Goal: Information Seeking & Learning: Learn about a topic

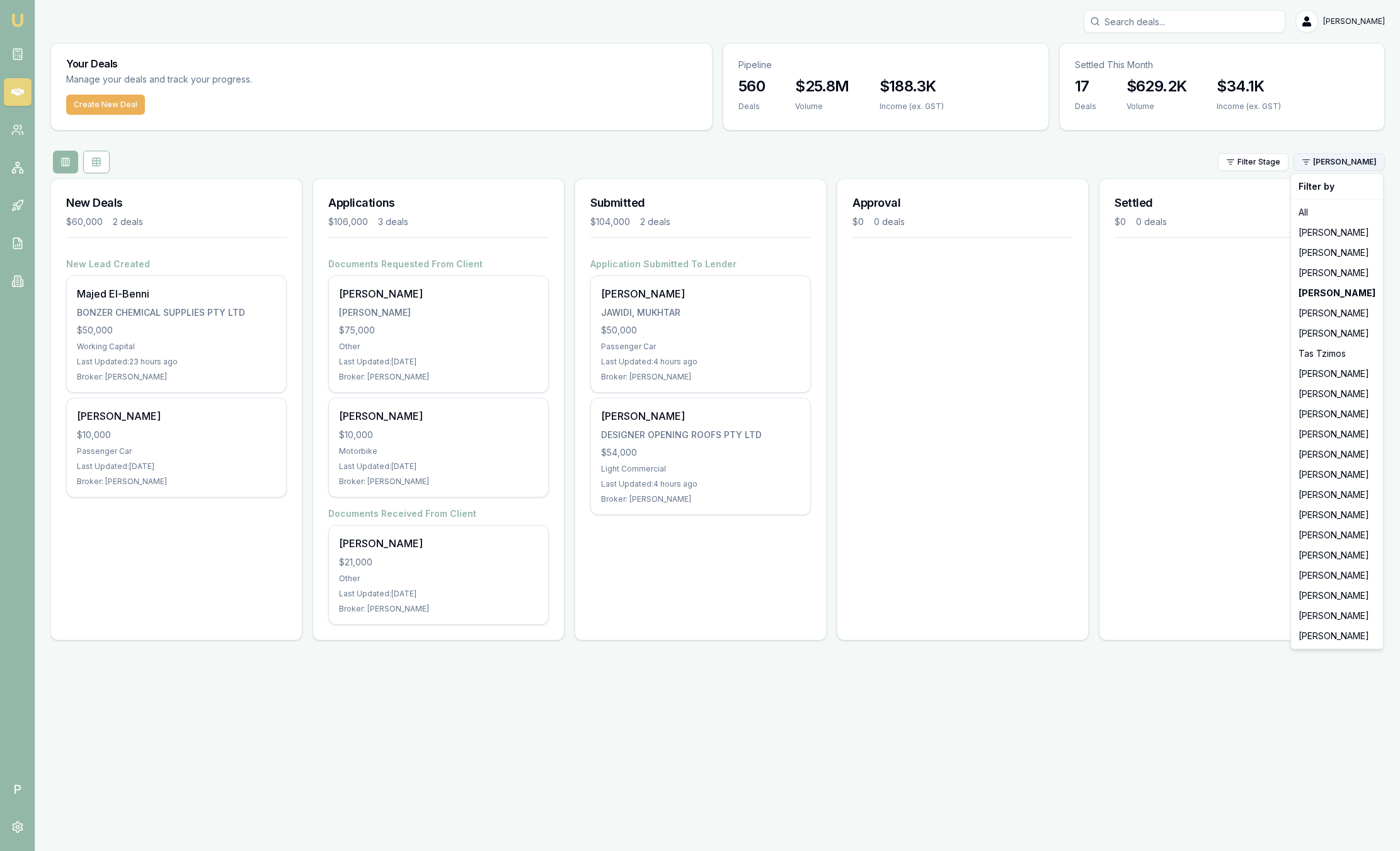
click at [1348, 164] on html "Emu Broker P Sam Crouch Toggle Menu Your Deals Manage your deals and track your…" at bounding box center [700, 425] width 1400 height 851
drag, startPoint x: 1340, startPoint y: 376, endPoint x: 1178, endPoint y: 384, distance: 162.2
click at [1340, 375] on div "[PERSON_NAME]" at bounding box center [1336, 373] width 87 height 20
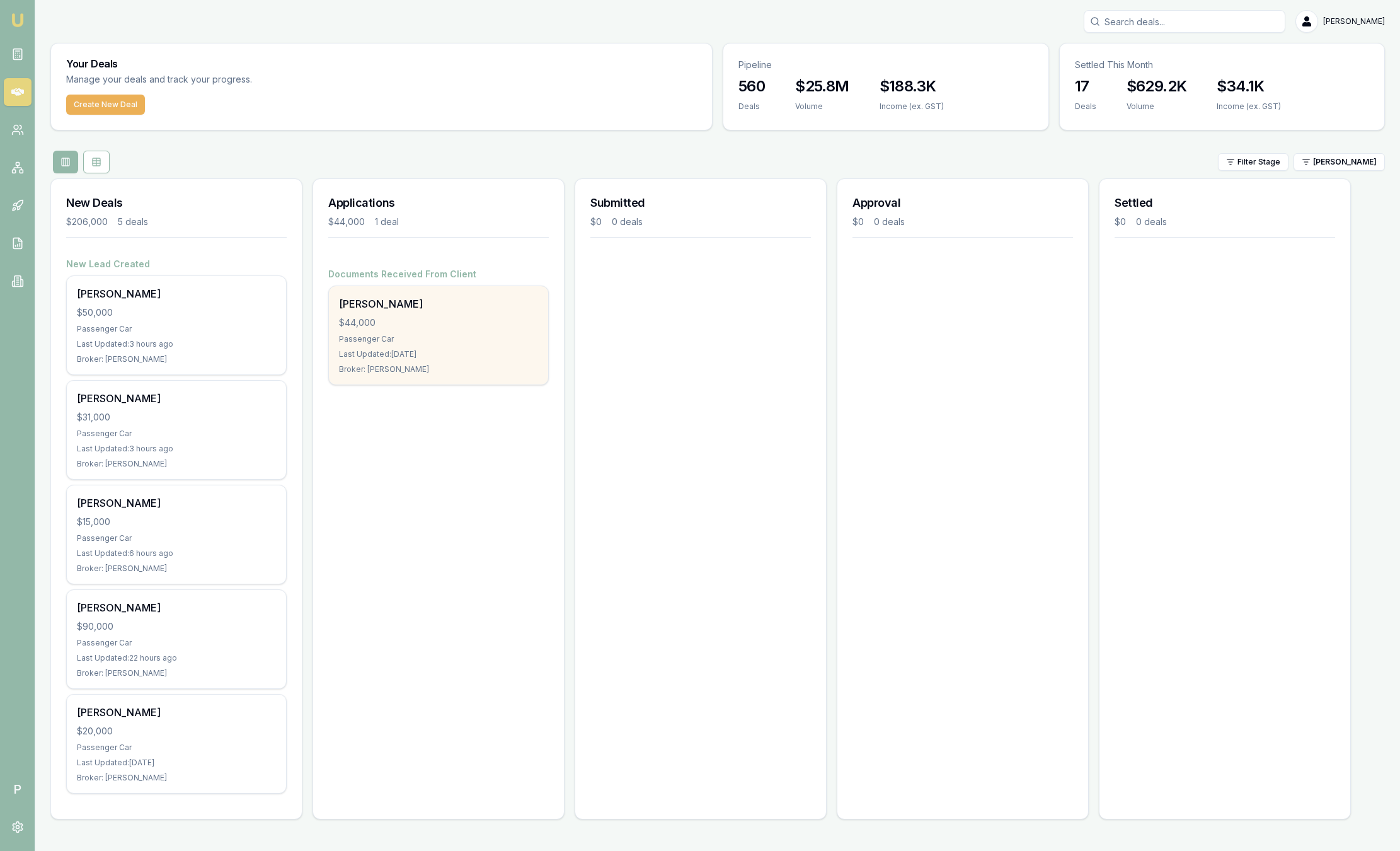
click at [501, 347] on div "Donna Ceba $44,000 Passenger Car Last Updated: 6 days ago Broker: Baron Ketterm…" at bounding box center [439, 335] width 219 height 99
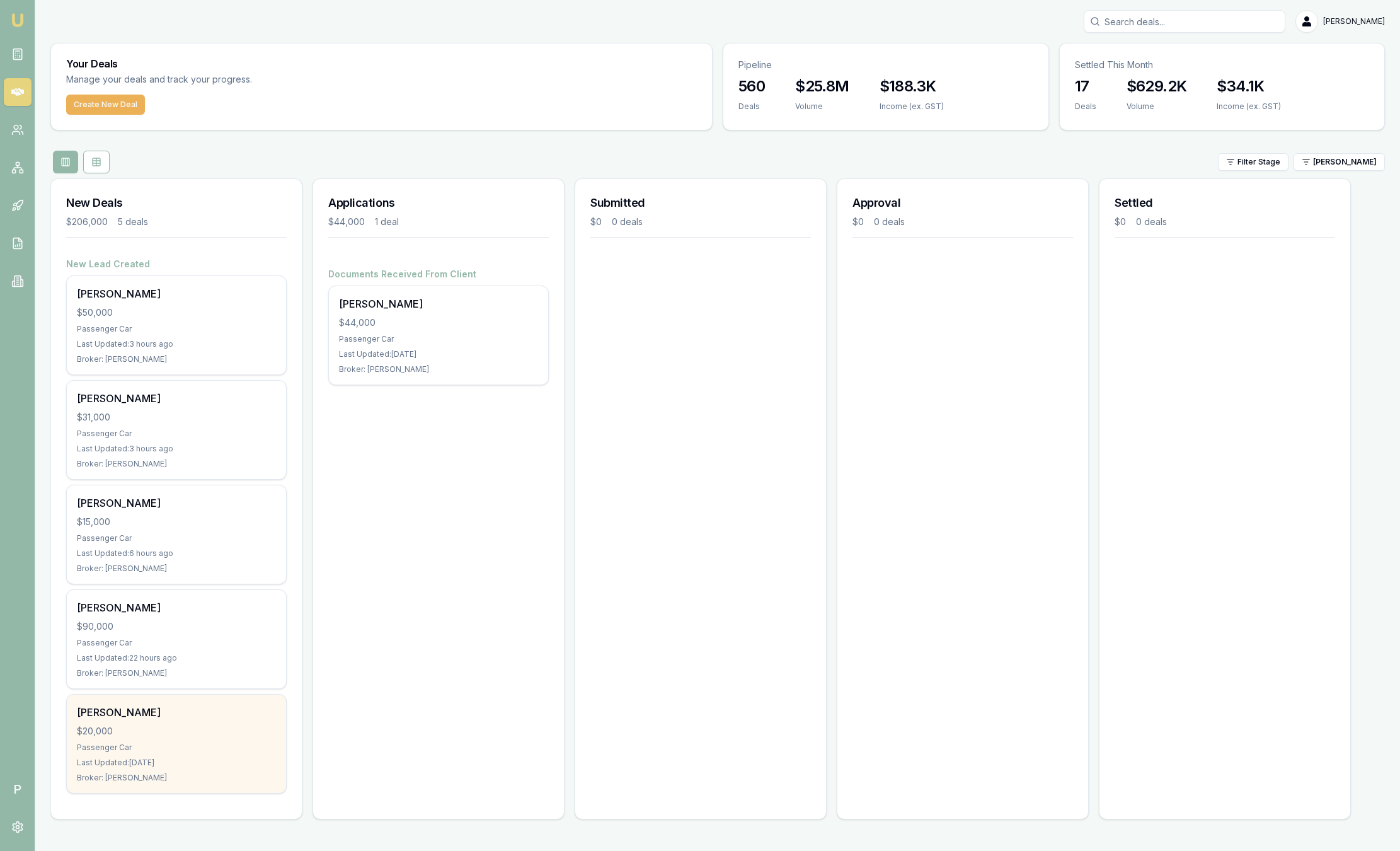
click at [204, 743] on div "Passenger Car" at bounding box center [176, 747] width 199 height 10
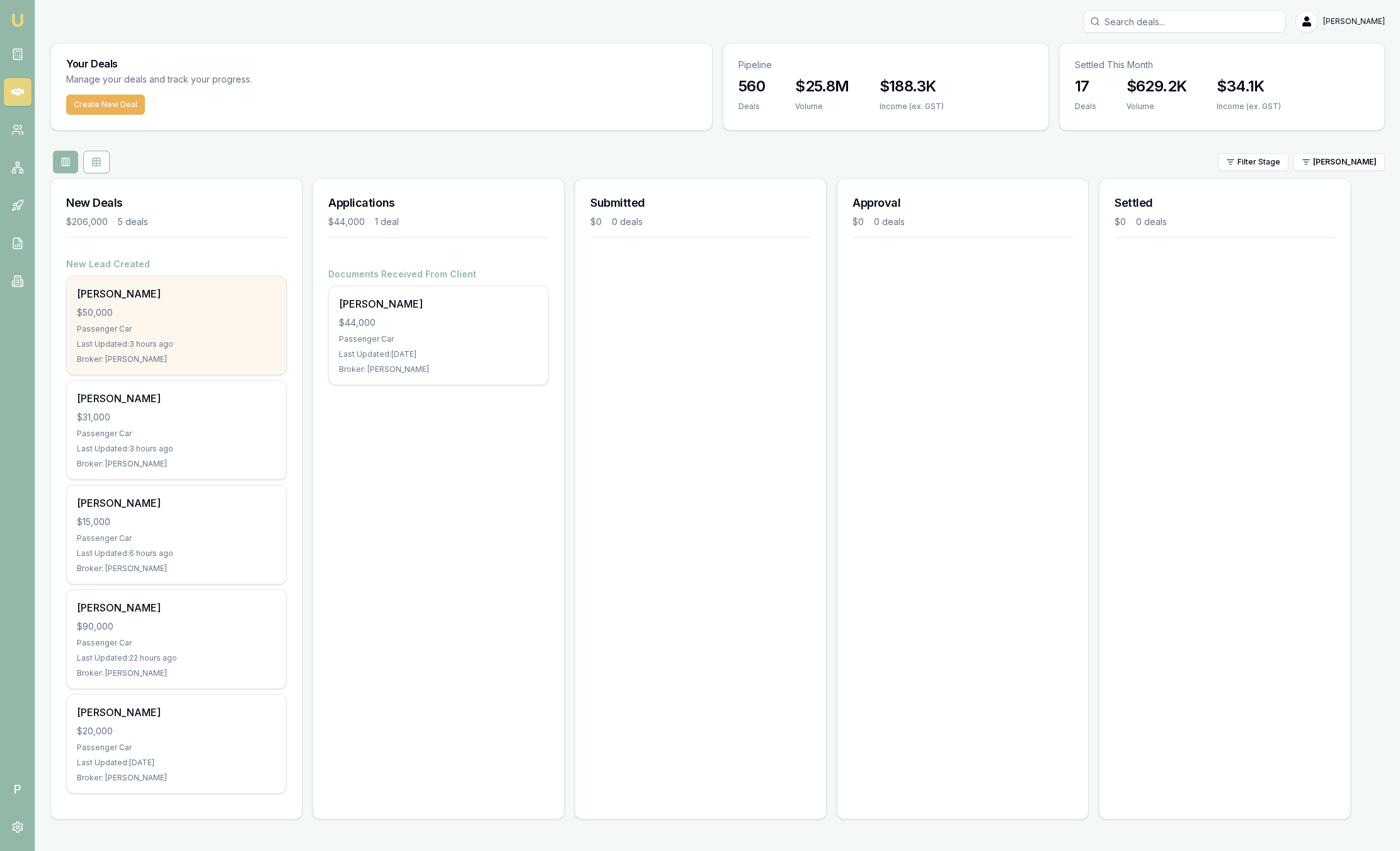
click at [189, 306] on div "$50,000" at bounding box center [176, 312] width 199 height 13
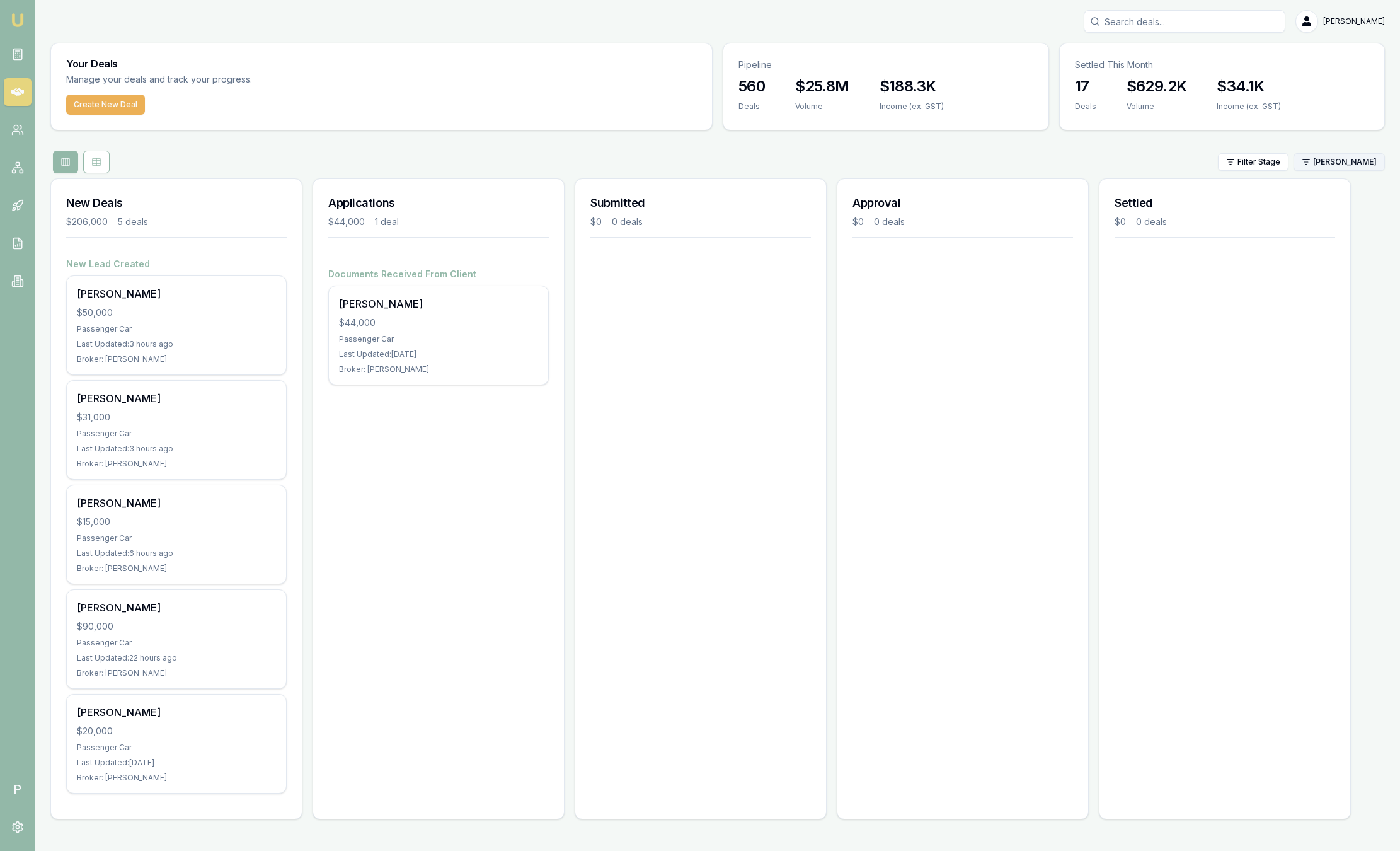
click at [1363, 158] on html "Emu Broker P Sam Crouch Toggle Menu Your Deals Manage your deals and track your…" at bounding box center [700, 425] width 1400 height 851
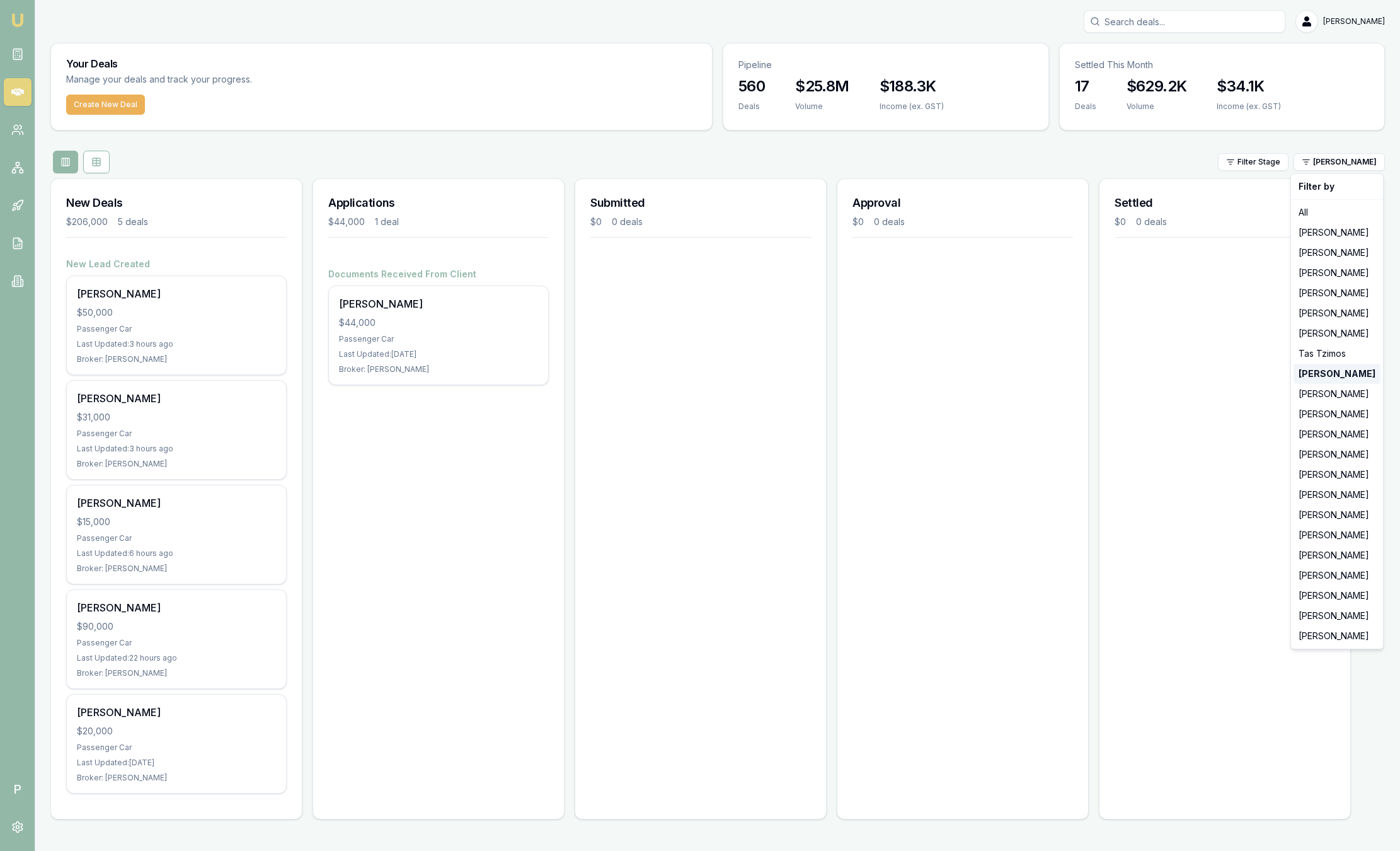
click at [1352, 381] on div "[PERSON_NAME]" at bounding box center [1336, 373] width 87 height 20
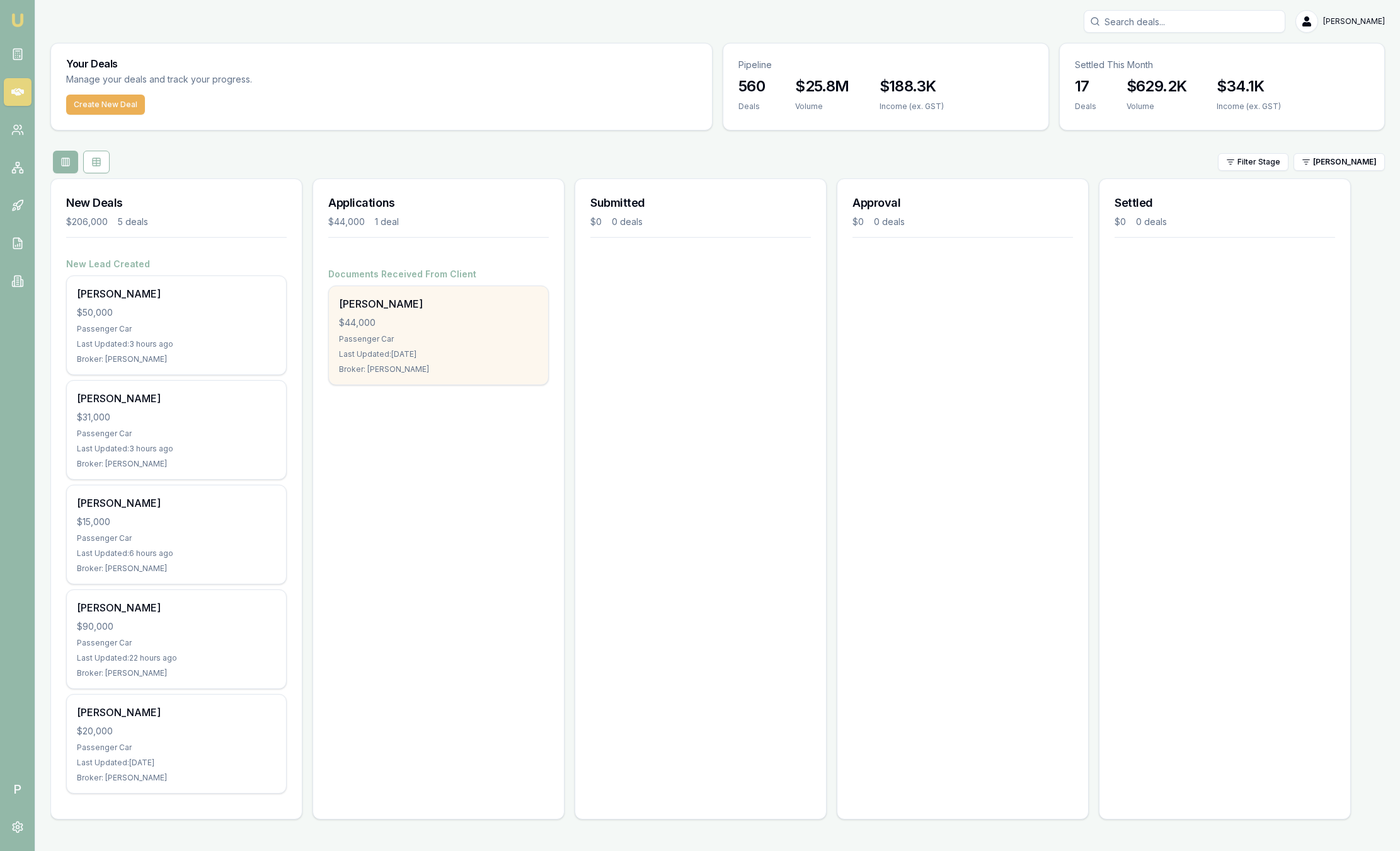
click at [465, 360] on div "Donna Ceba $44,000 Passenger Car Last Updated: 6 days ago Broker: Baron Ketterm…" at bounding box center [439, 335] width 219 height 99
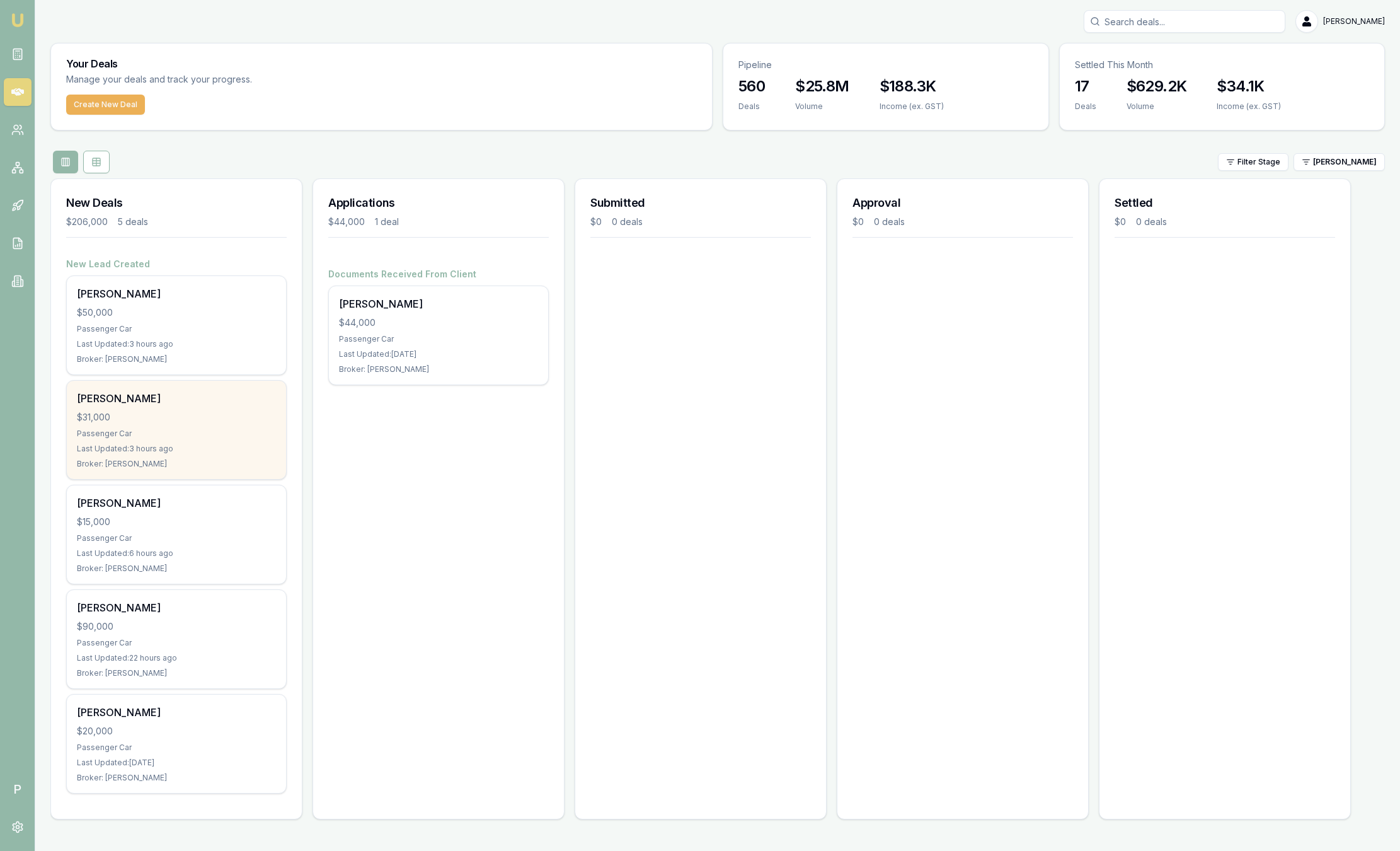
click at [222, 472] on div "mersedes mansfield $31,000 Passenger Car Last Updated: 3 hours ago Broker: Baro…" at bounding box center [176, 430] width 219 height 99
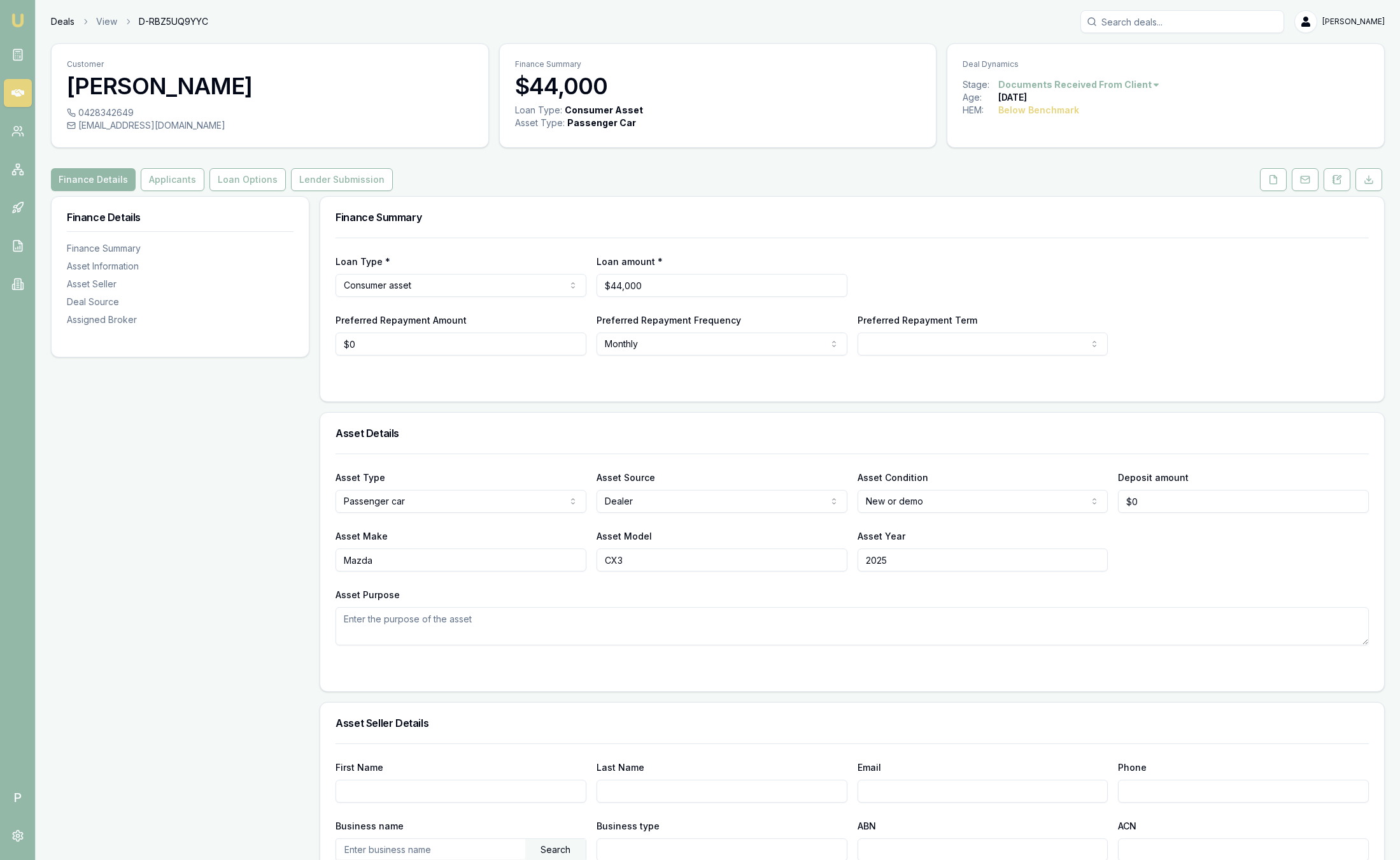
click at [66, 19] on link "Deals" at bounding box center [62, 21] width 23 height 13
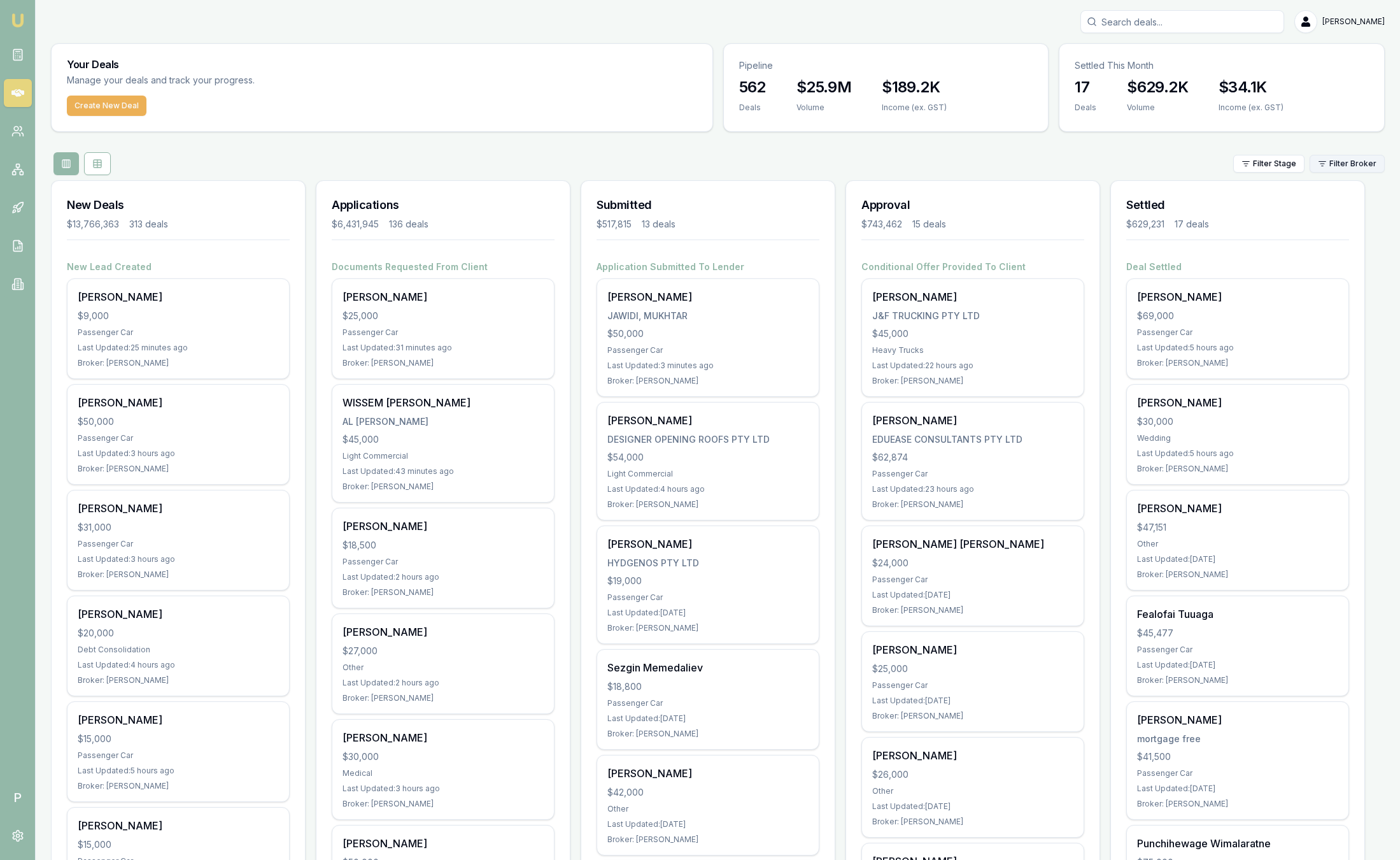
click at [1336, 167] on html "Emu Broker P Sam Crouch Toggle Menu Your Deals Manage your deals and track your…" at bounding box center [700, 430] width 1400 height 860
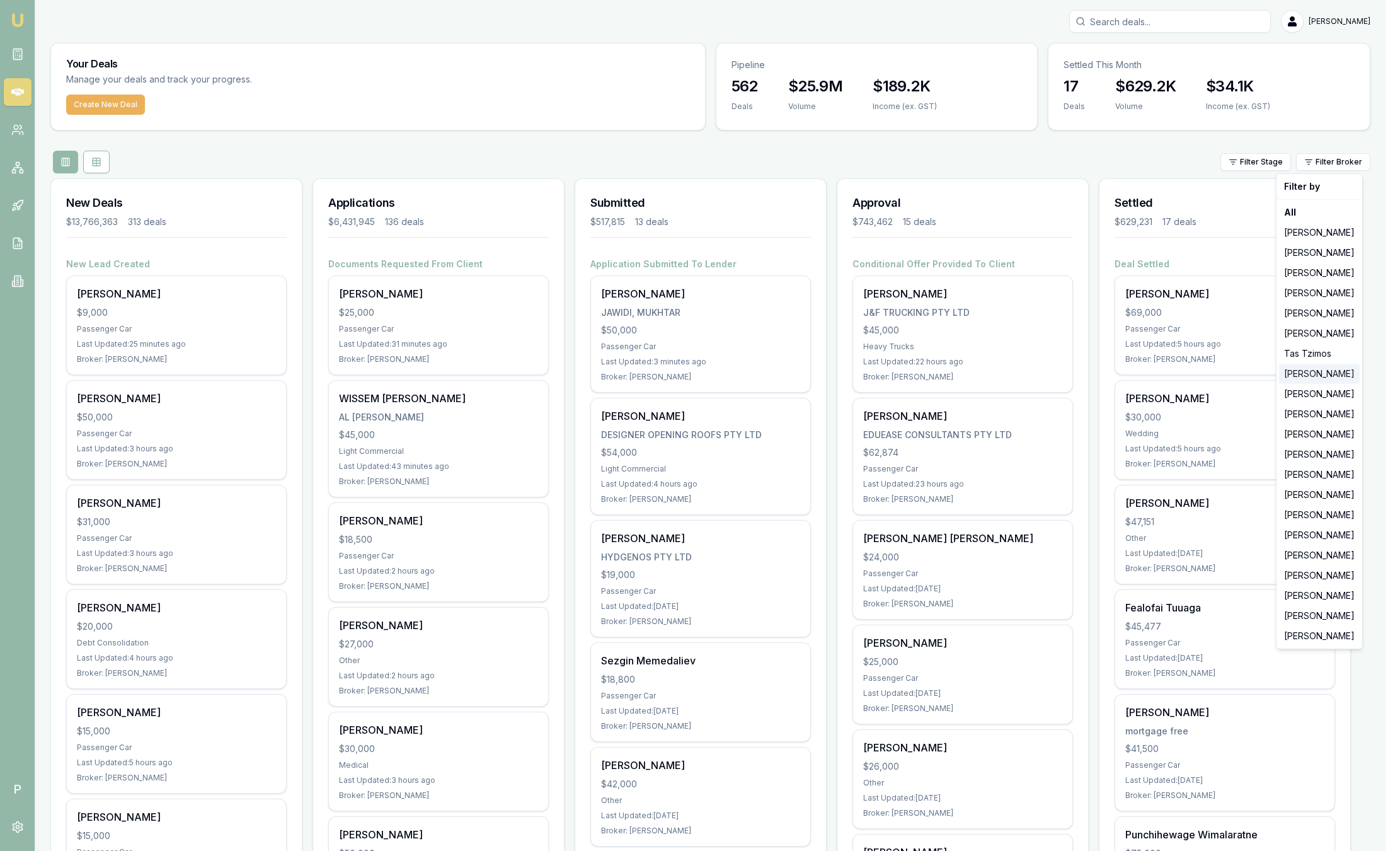
click at [1338, 367] on div "[PERSON_NAME]" at bounding box center [1319, 373] width 80 height 20
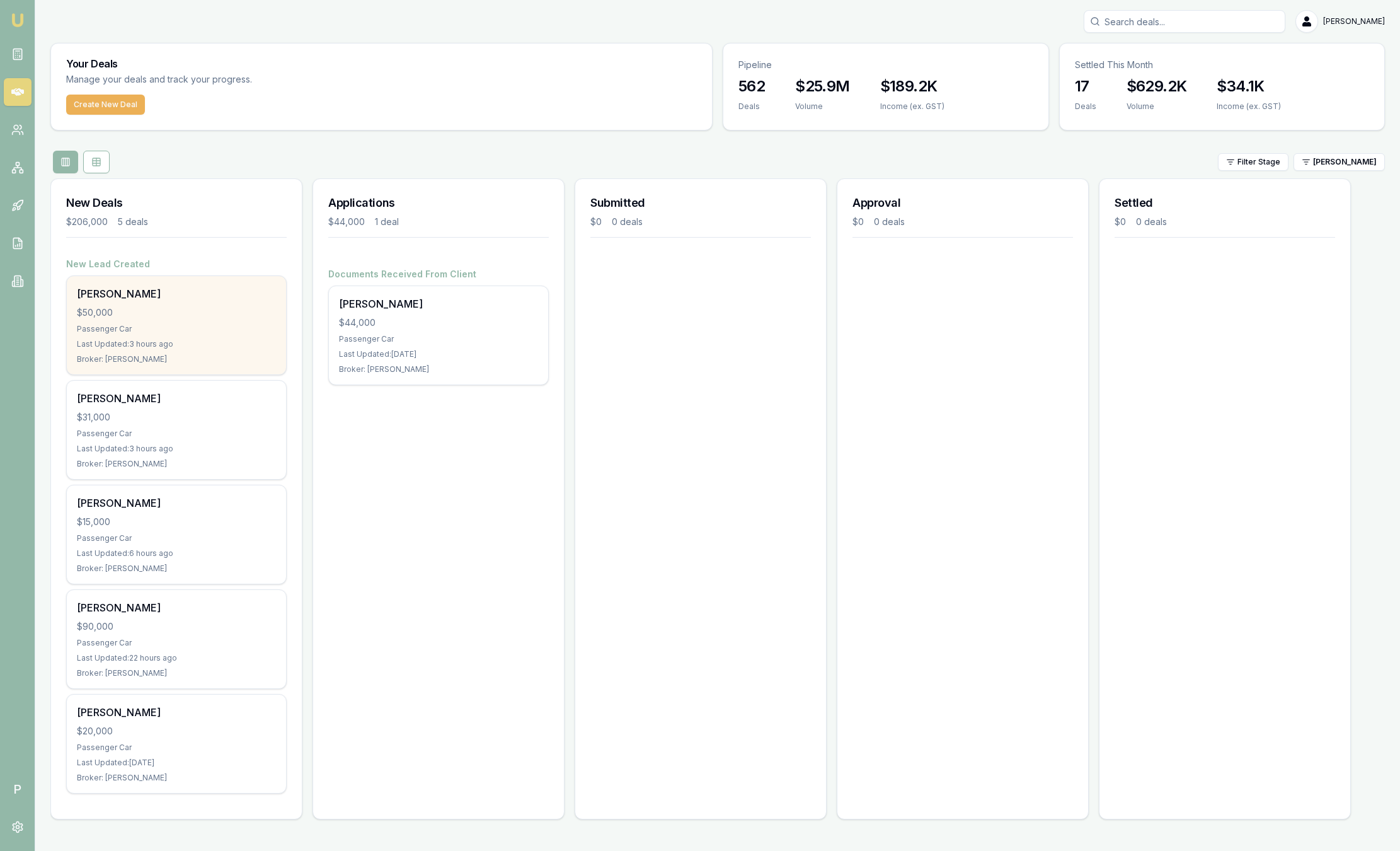
click at [175, 324] on div "Passenger Car" at bounding box center [176, 329] width 199 height 10
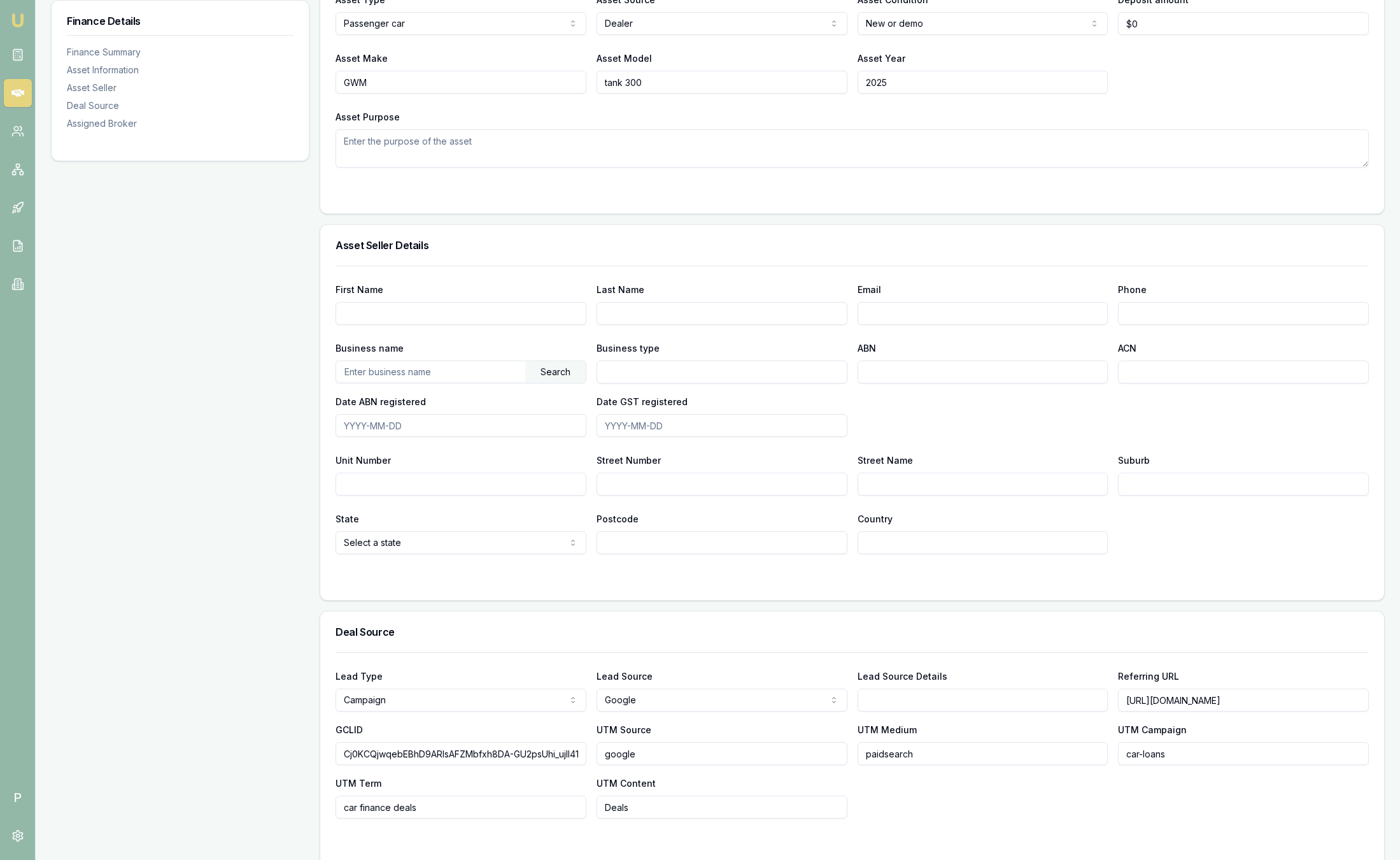
scroll to position [0, 38]
drag, startPoint x: 1128, startPoint y: 708, endPoint x: 1417, endPoint y: 704, distance: 289.0
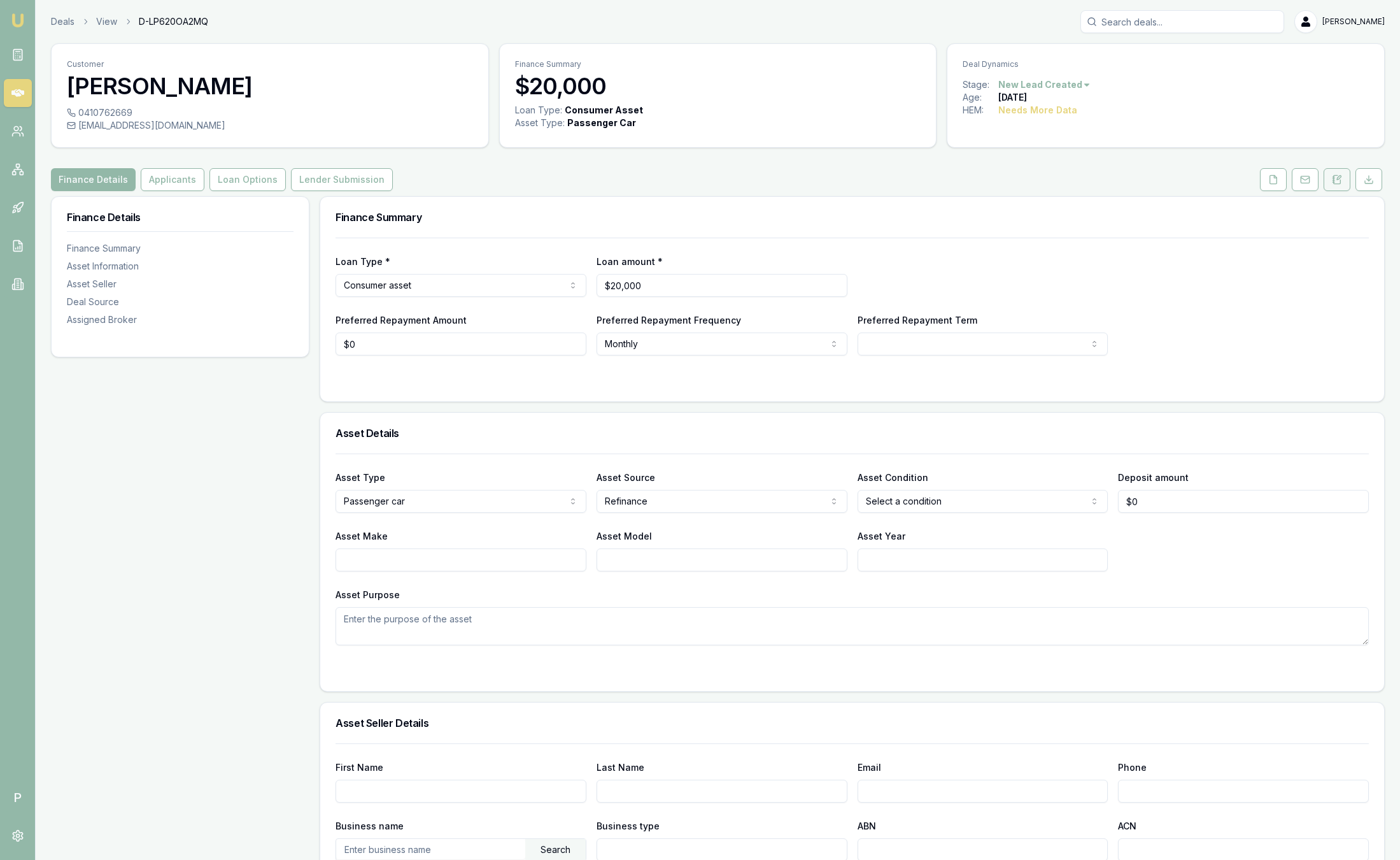
click at [1336, 176] on icon at bounding box center [1337, 179] width 7 height 8
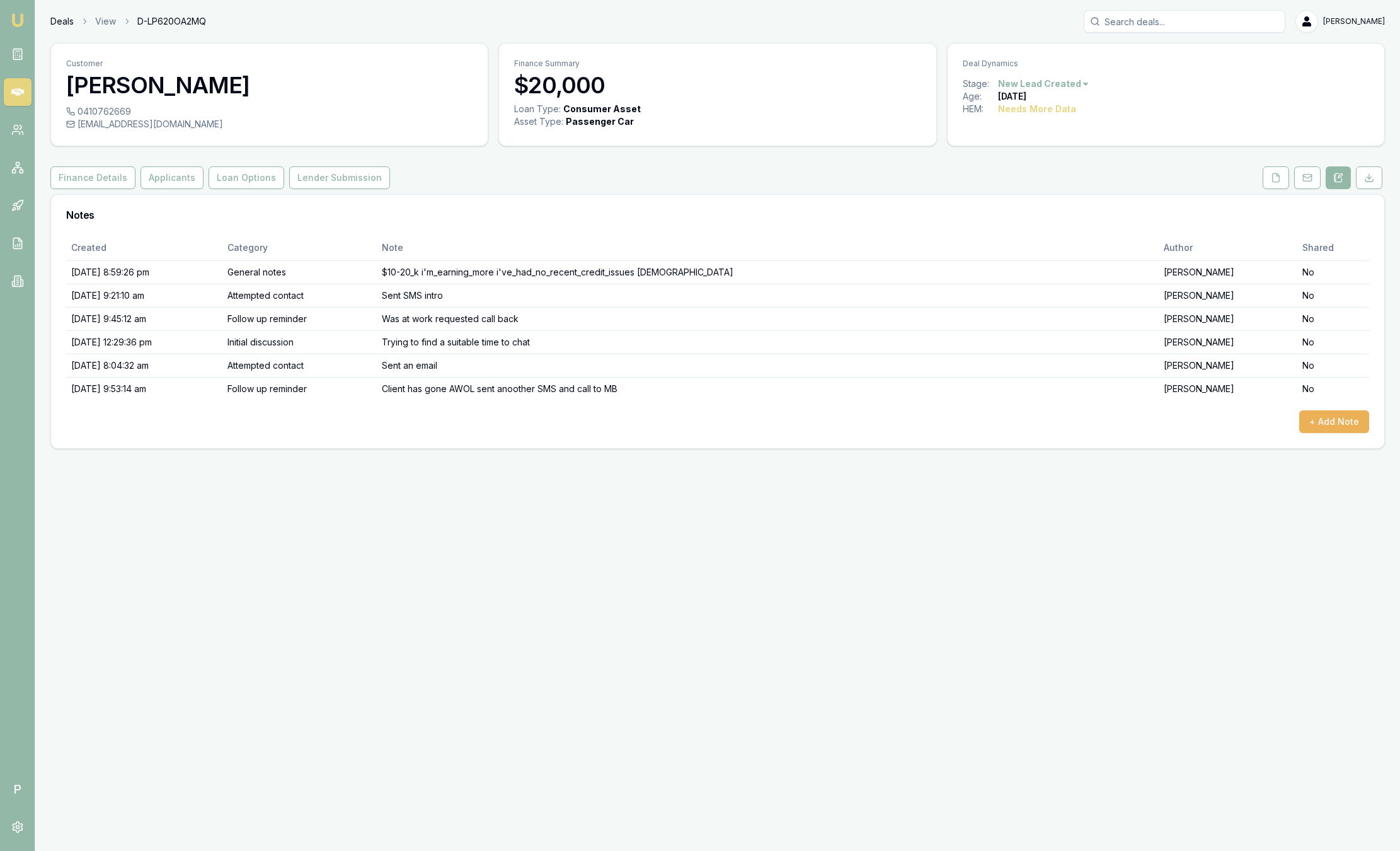
click at [64, 17] on link "Deals" at bounding box center [62, 21] width 23 height 13
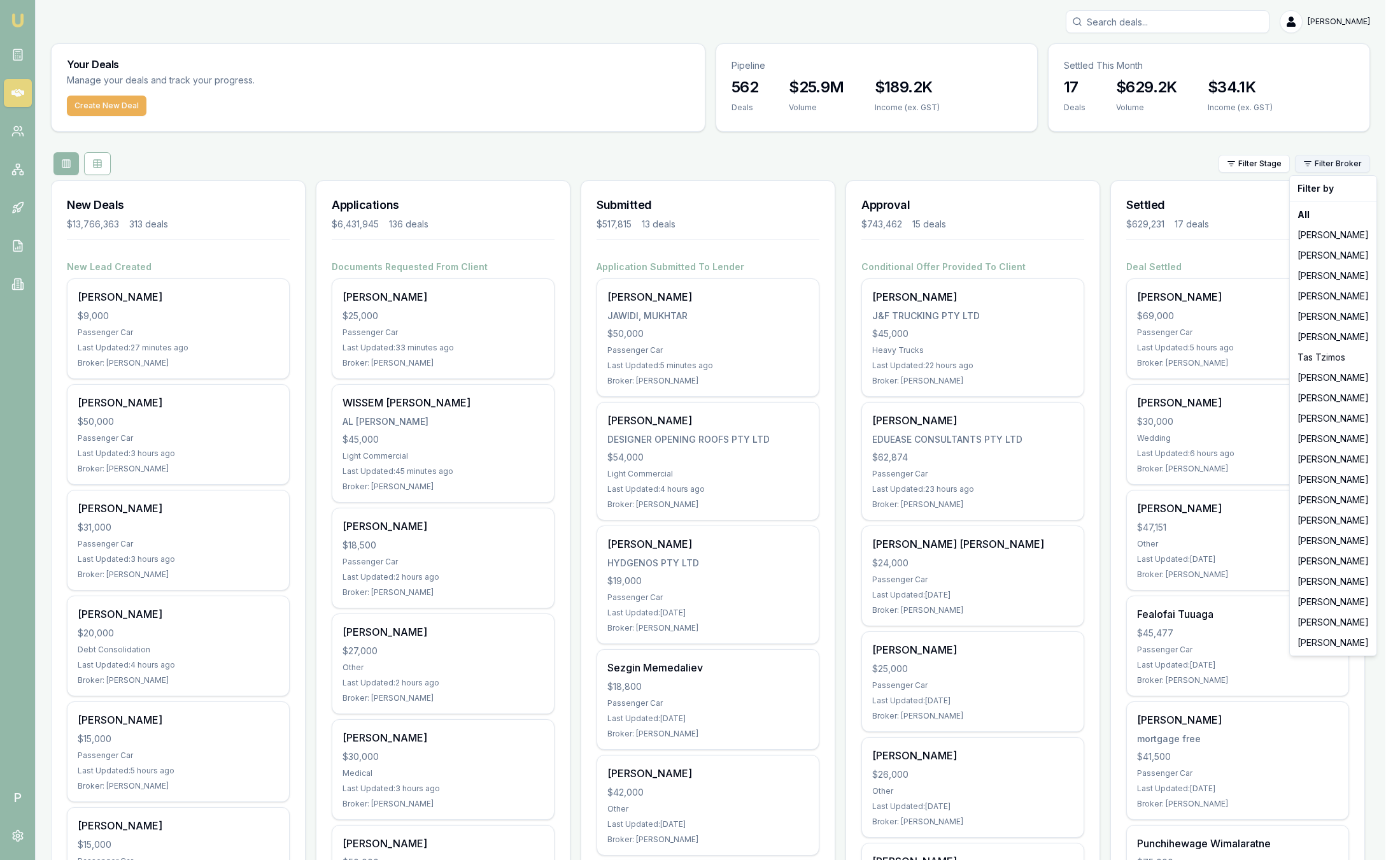
click at [1353, 160] on html "Emu Broker P Sam Crouch Toggle Menu Your Deals Manage your deals and track your…" at bounding box center [700, 430] width 1400 height 860
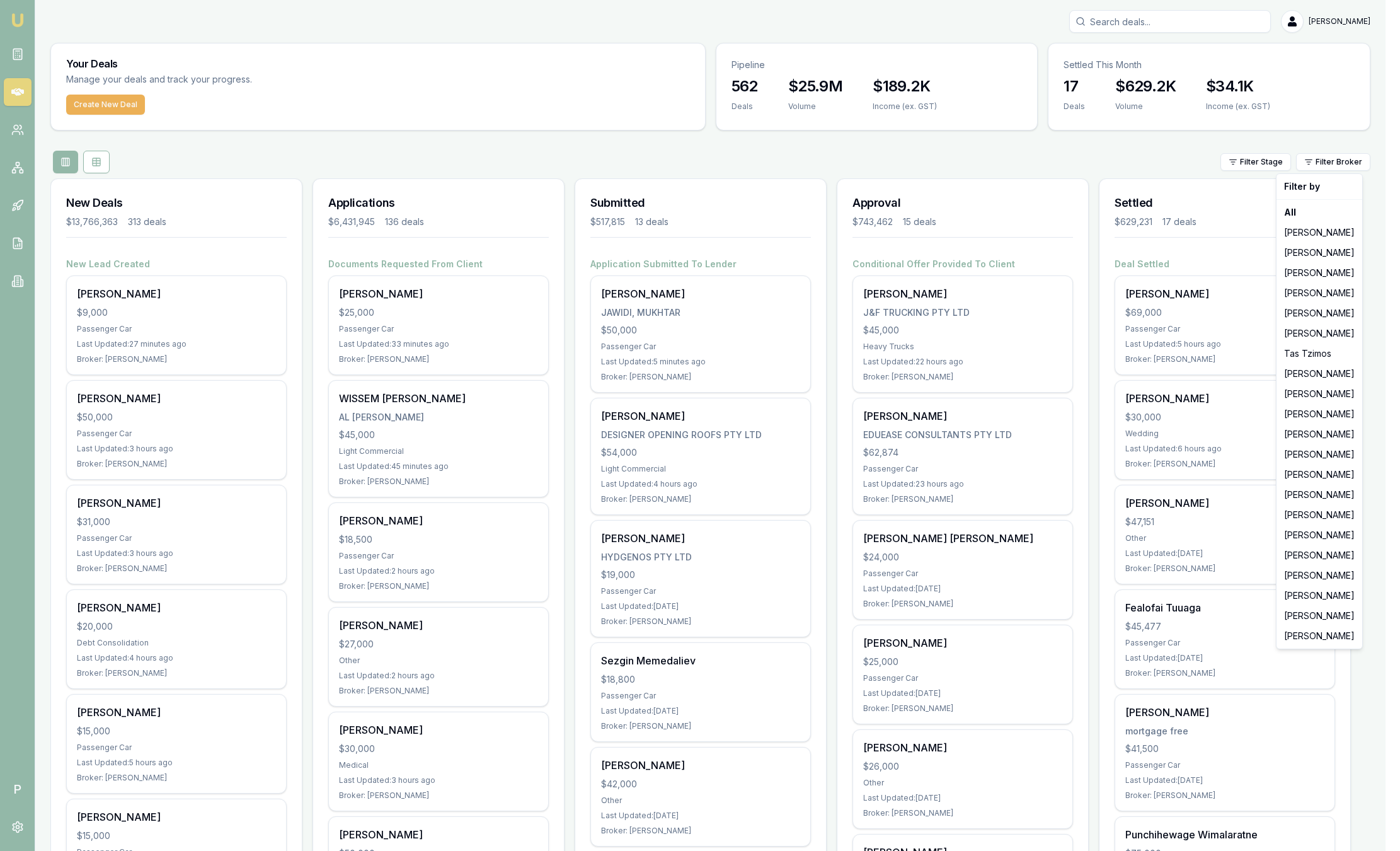
click at [1043, 164] on html "Emu Broker P Sam Crouch Toggle Menu Your Deals Manage your deals and track your…" at bounding box center [700, 425] width 1400 height 851
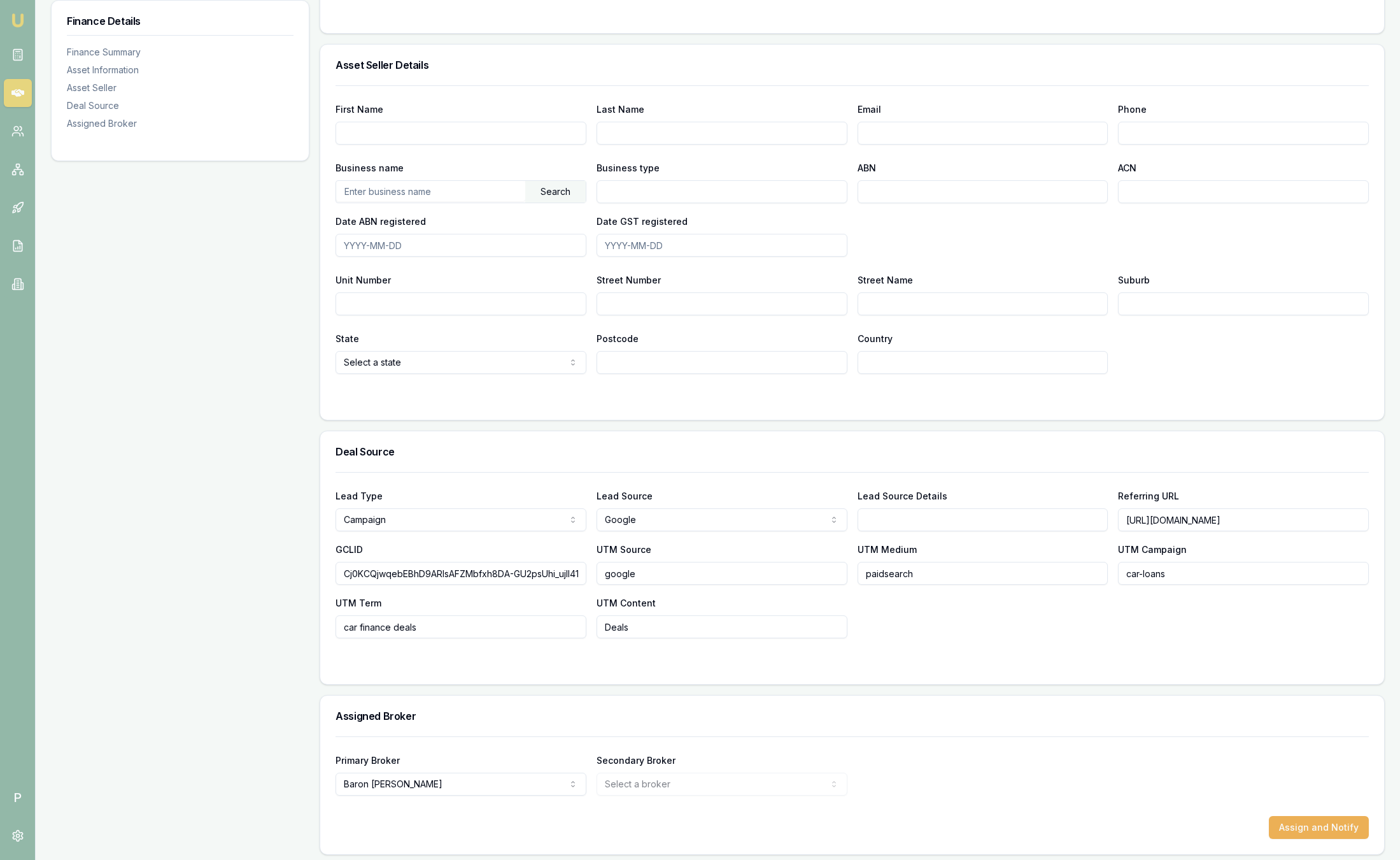
scroll to position [663, 0]
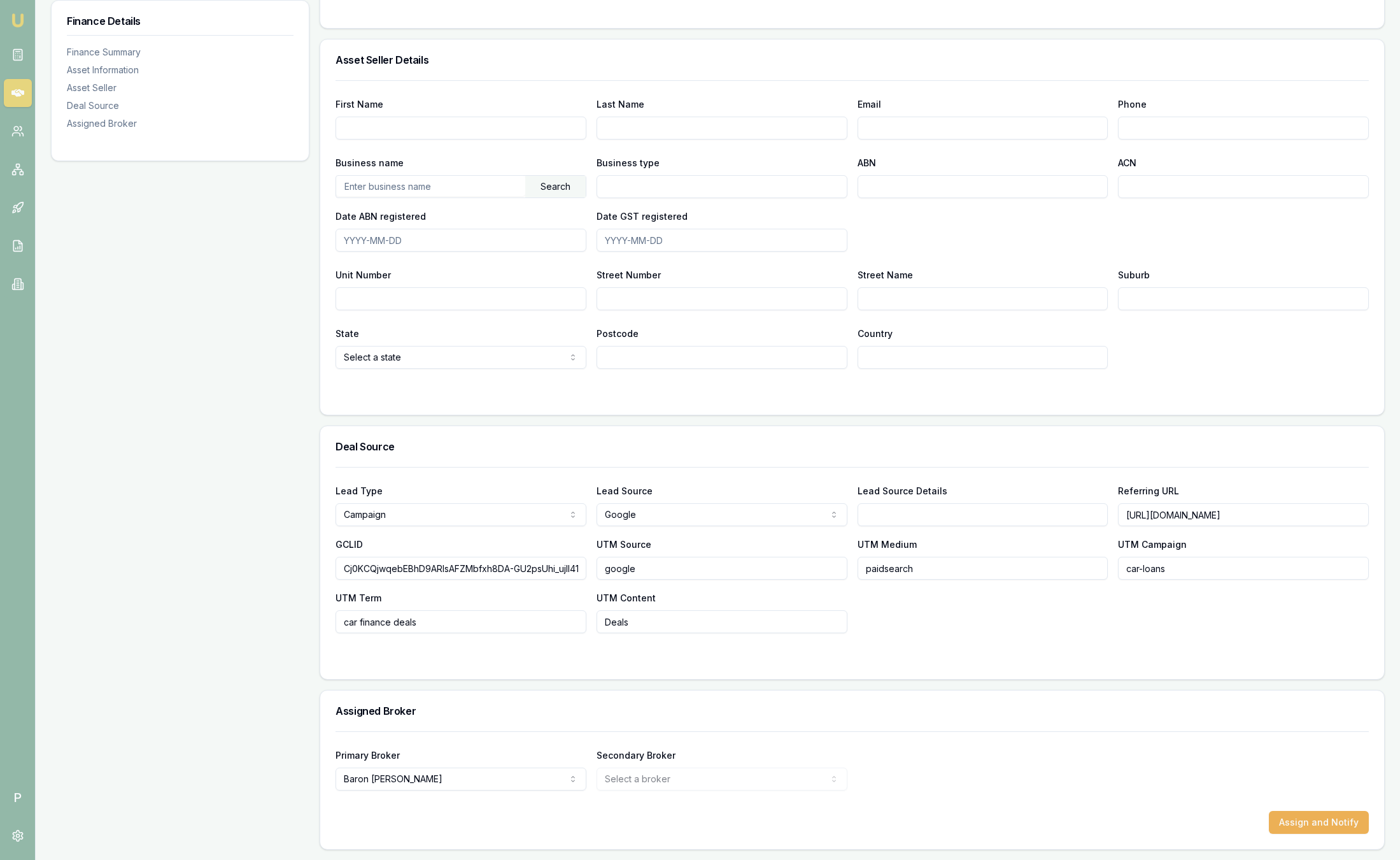
drag, startPoint x: 1196, startPoint y: 574, endPoint x: 1065, endPoint y: 569, distance: 131.1
click at [1065, 569] on div "Lead Type Campaign New client Repeat client Partner Campaign Other Lead Source …" at bounding box center [853, 557] width 1034 height 150
drag, startPoint x: 1129, startPoint y: 514, endPoint x: 1417, endPoint y: 505, distance: 288.1
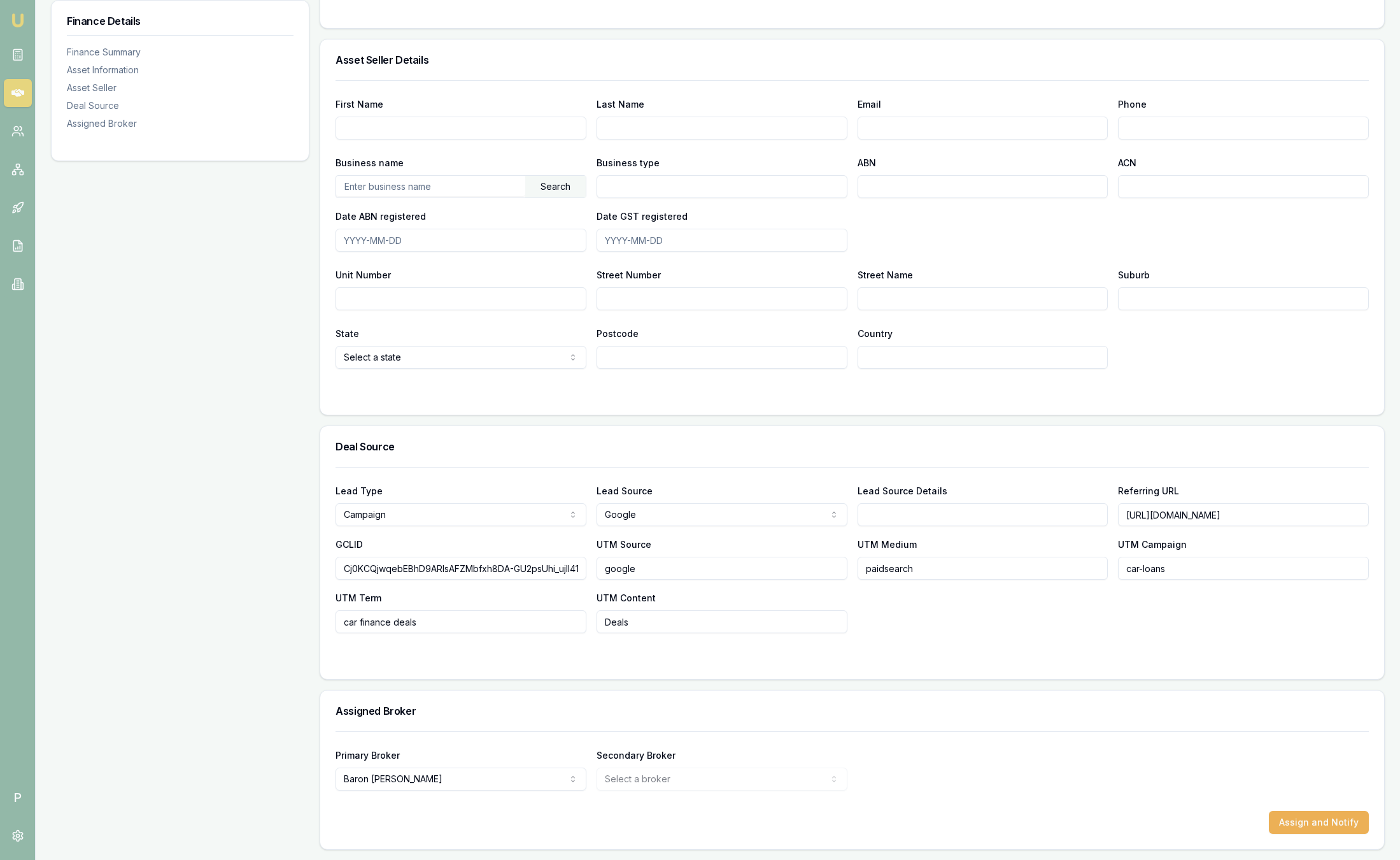
drag, startPoint x: 1122, startPoint y: 518, endPoint x: 1373, endPoint y: 503, distance: 251.4
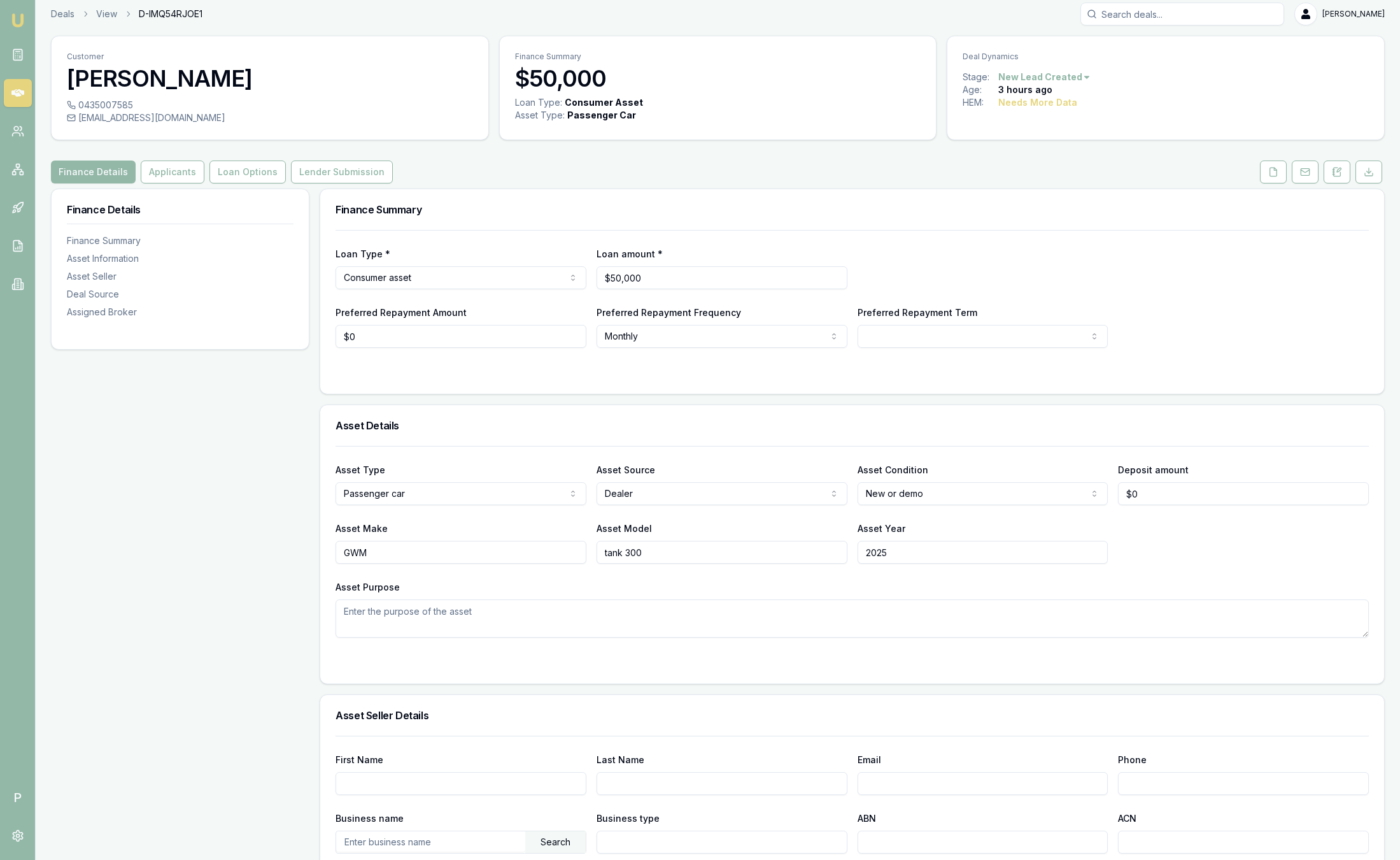
scroll to position [0, 0]
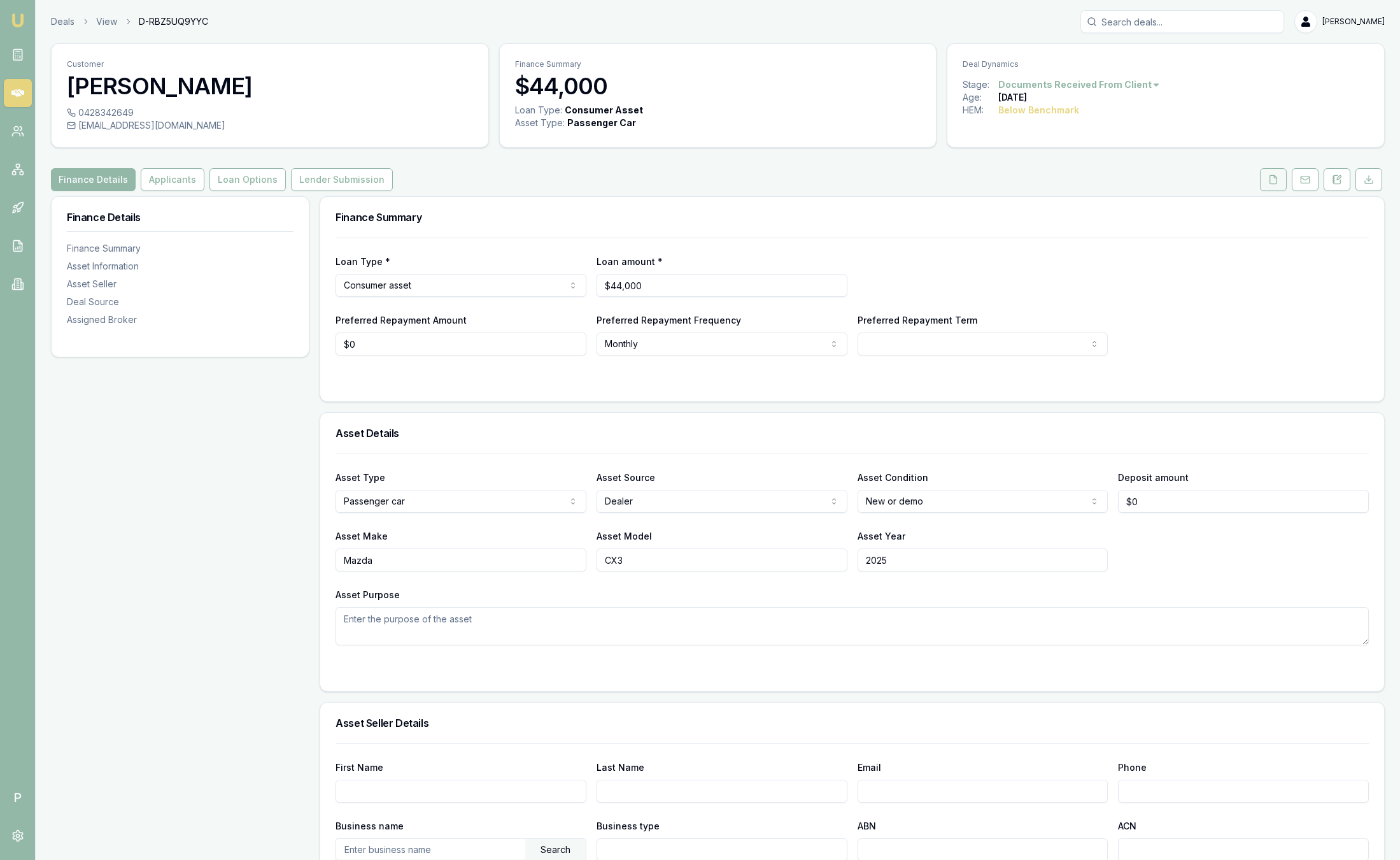
click at [1275, 181] on icon at bounding box center [1274, 180] width 10 height 10
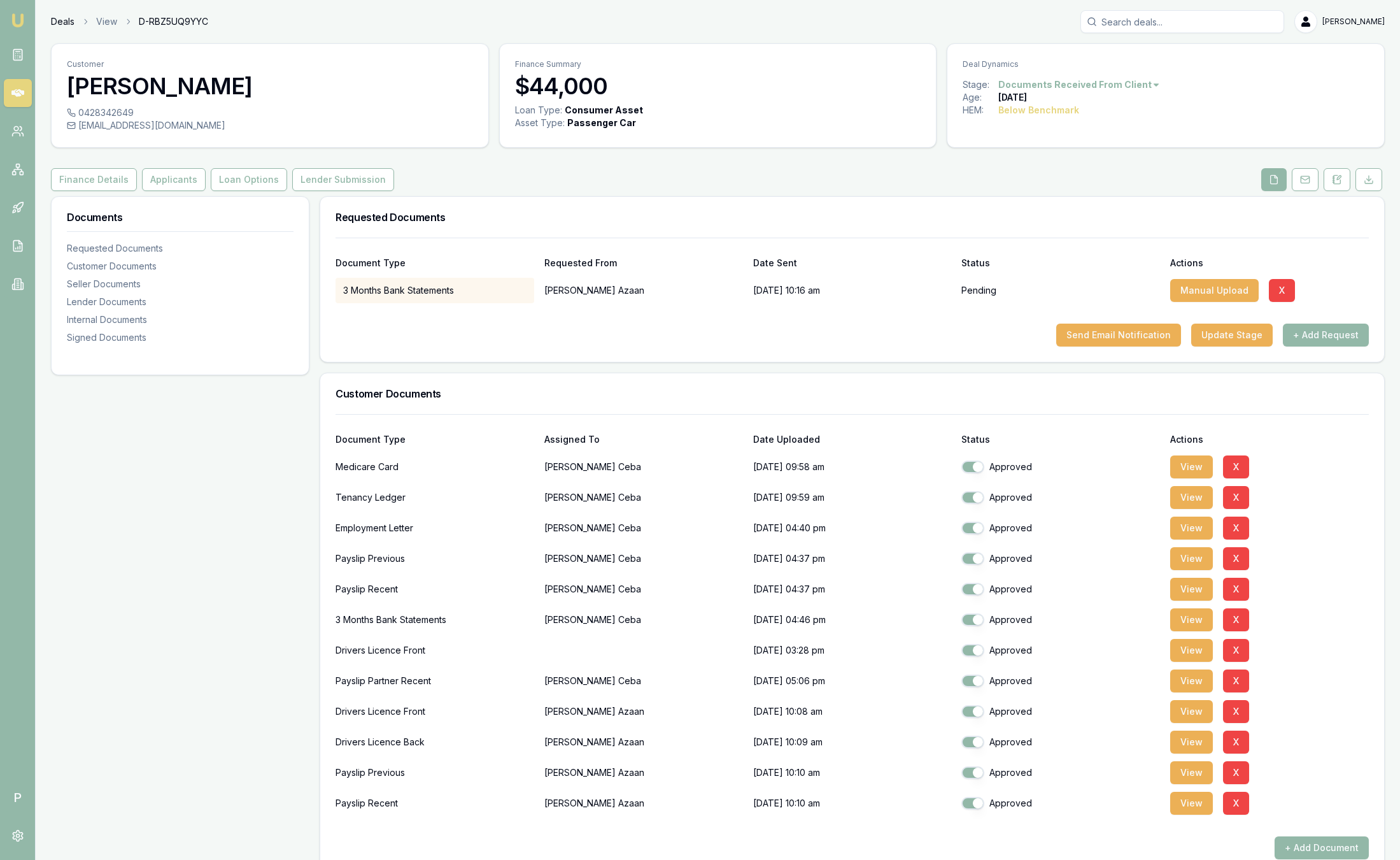
click at [51, 25] on link "Deals" at bounding box center [62, 21] width 23 height 13
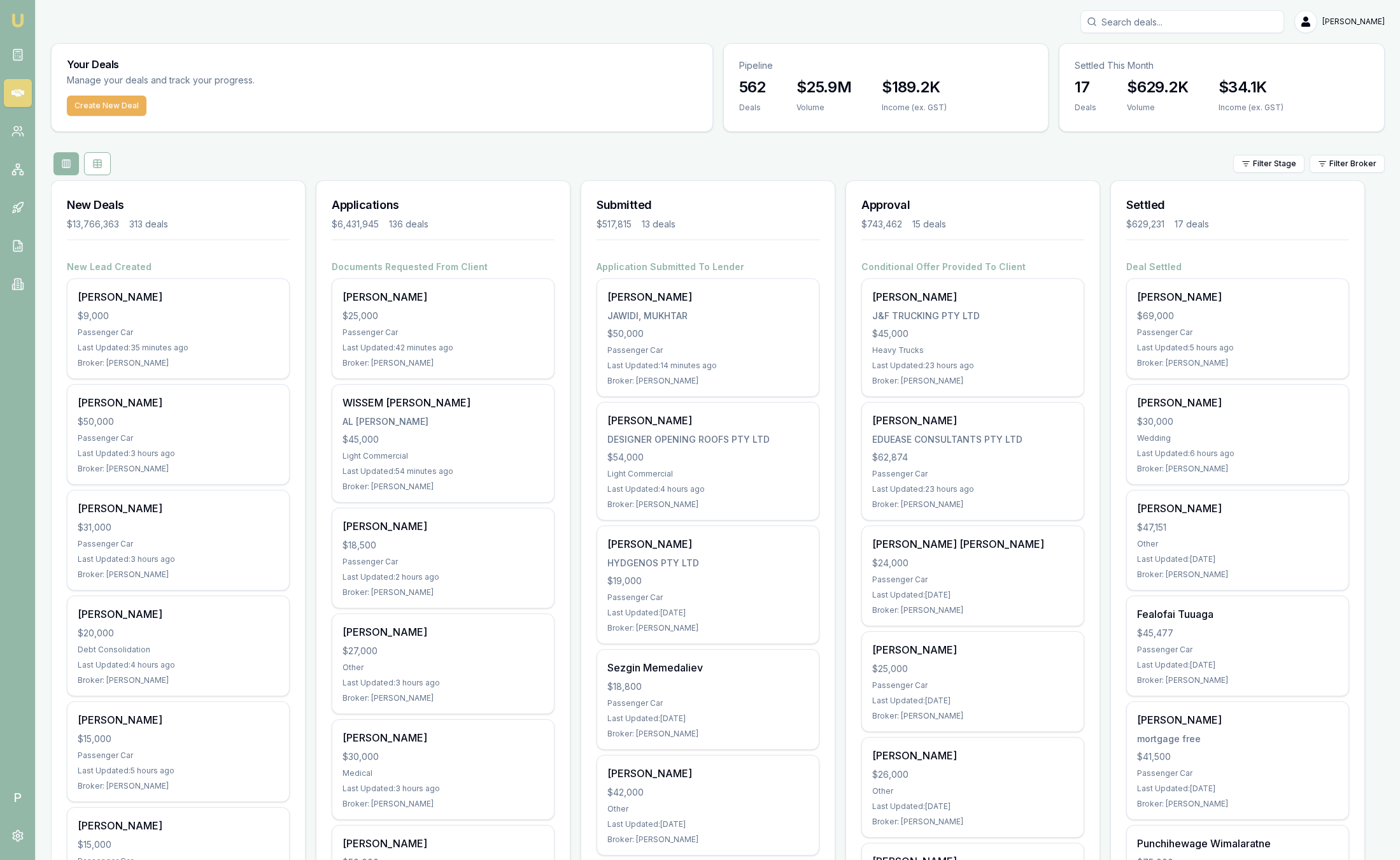
click at [1363, 173] on div "Filter Stage Filter Broker" at bounding box center [717, 163] width 1334 height 23
click at [1359, 163] on html "Emu Broker P Sam Crouch Toggle Menu Your Deals Manage your deals and track your…" at bounding box center [700, 430] width 1400 height 860
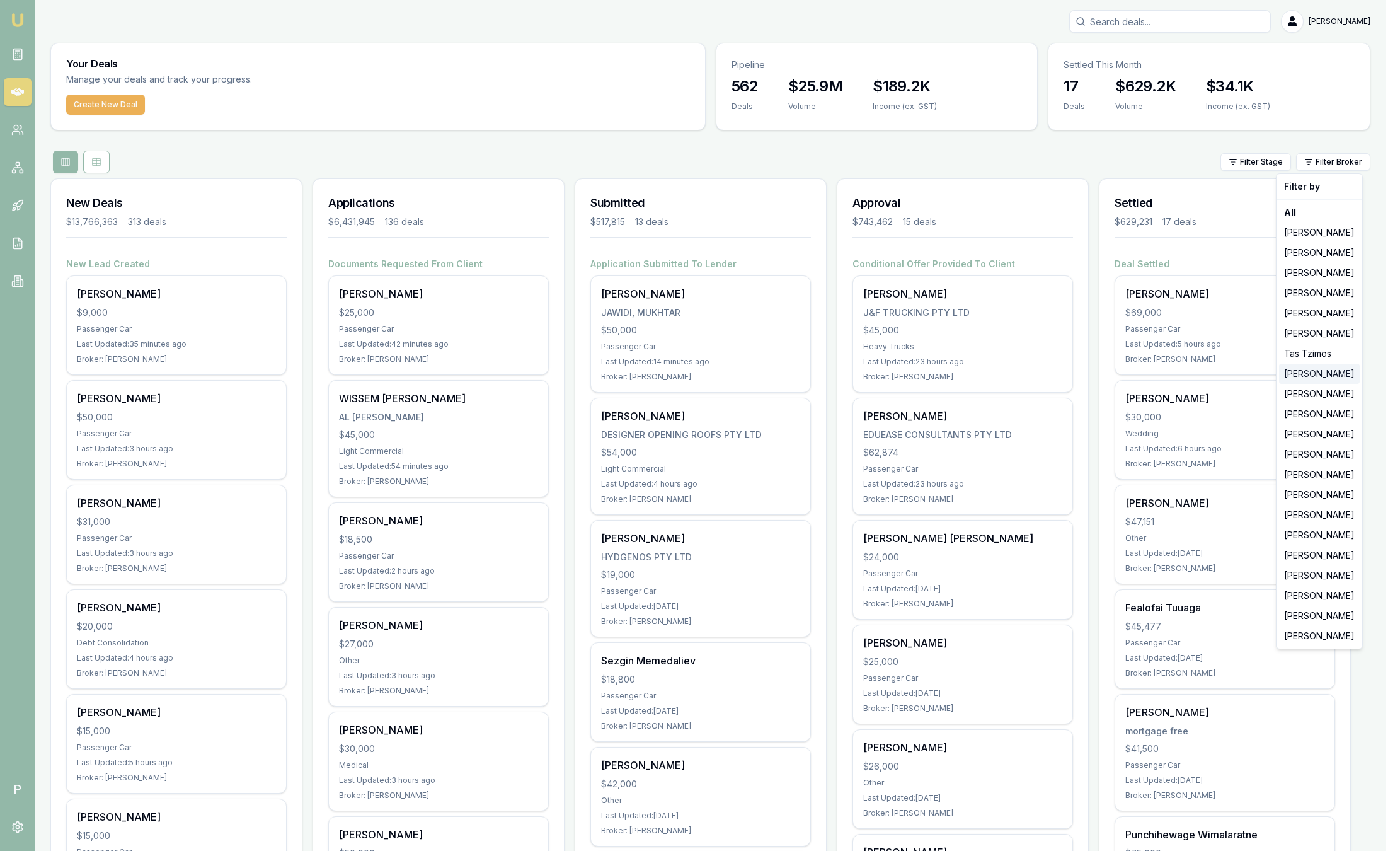
click at [1355, 376] on div "[PERSON_NAME]" at bounding box center [1319, 373] width 80 height 20
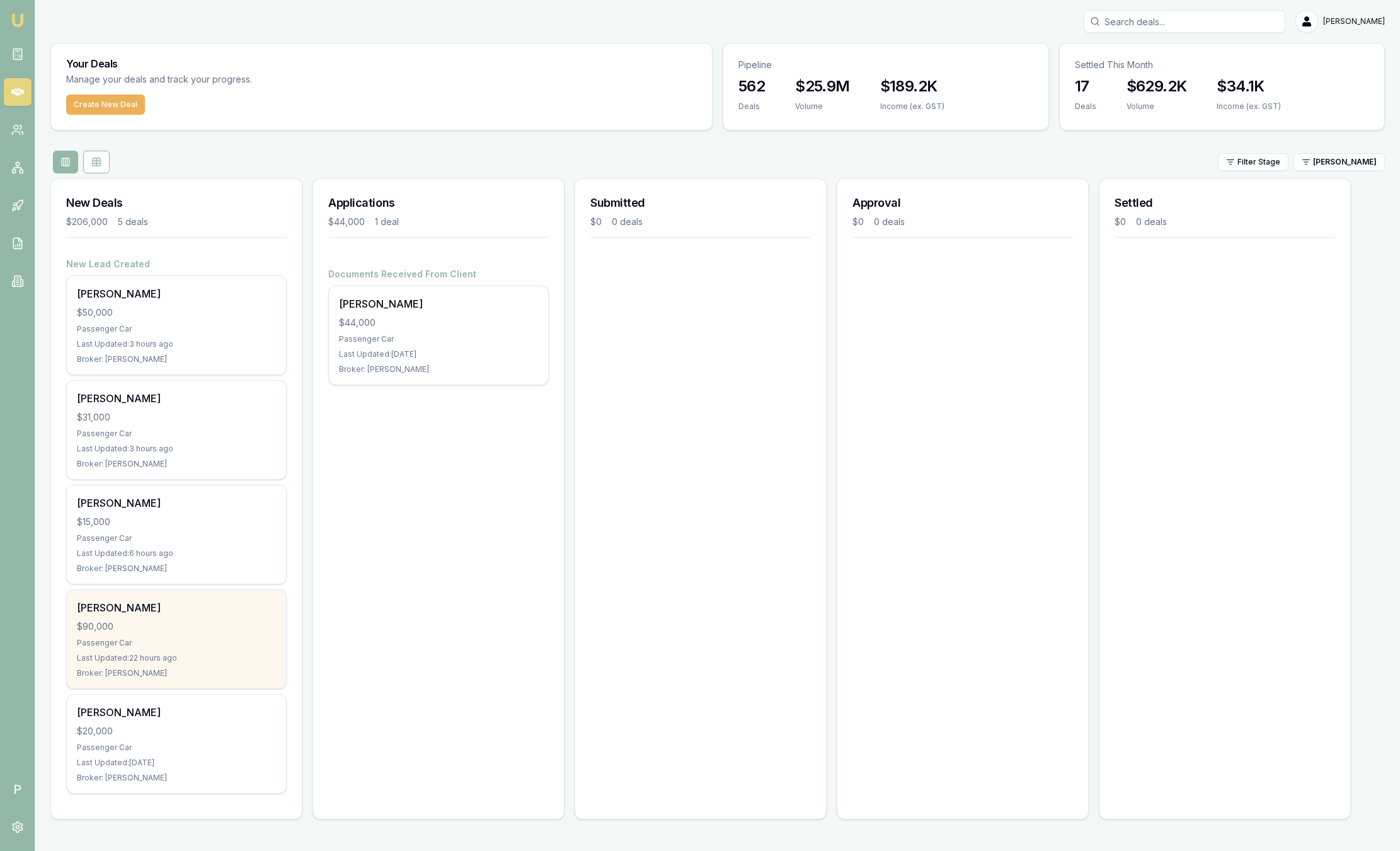
click at [93, 609] on div "[PERSON_NAME]" at bounding box center [176, 607] width 199 height 15
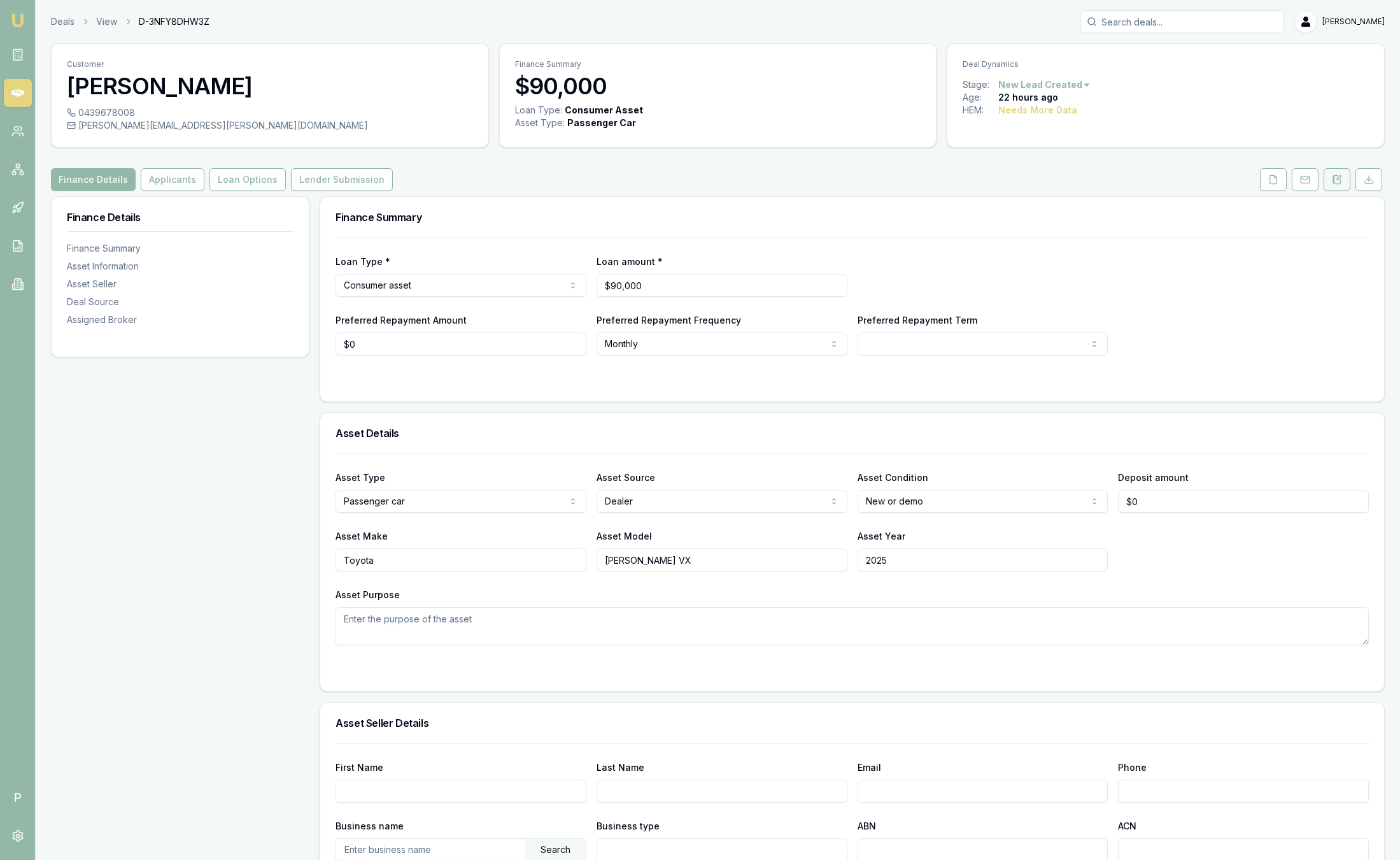
click at [1349, 174] on button at bounding box center [1337, 179] width 27 height 23
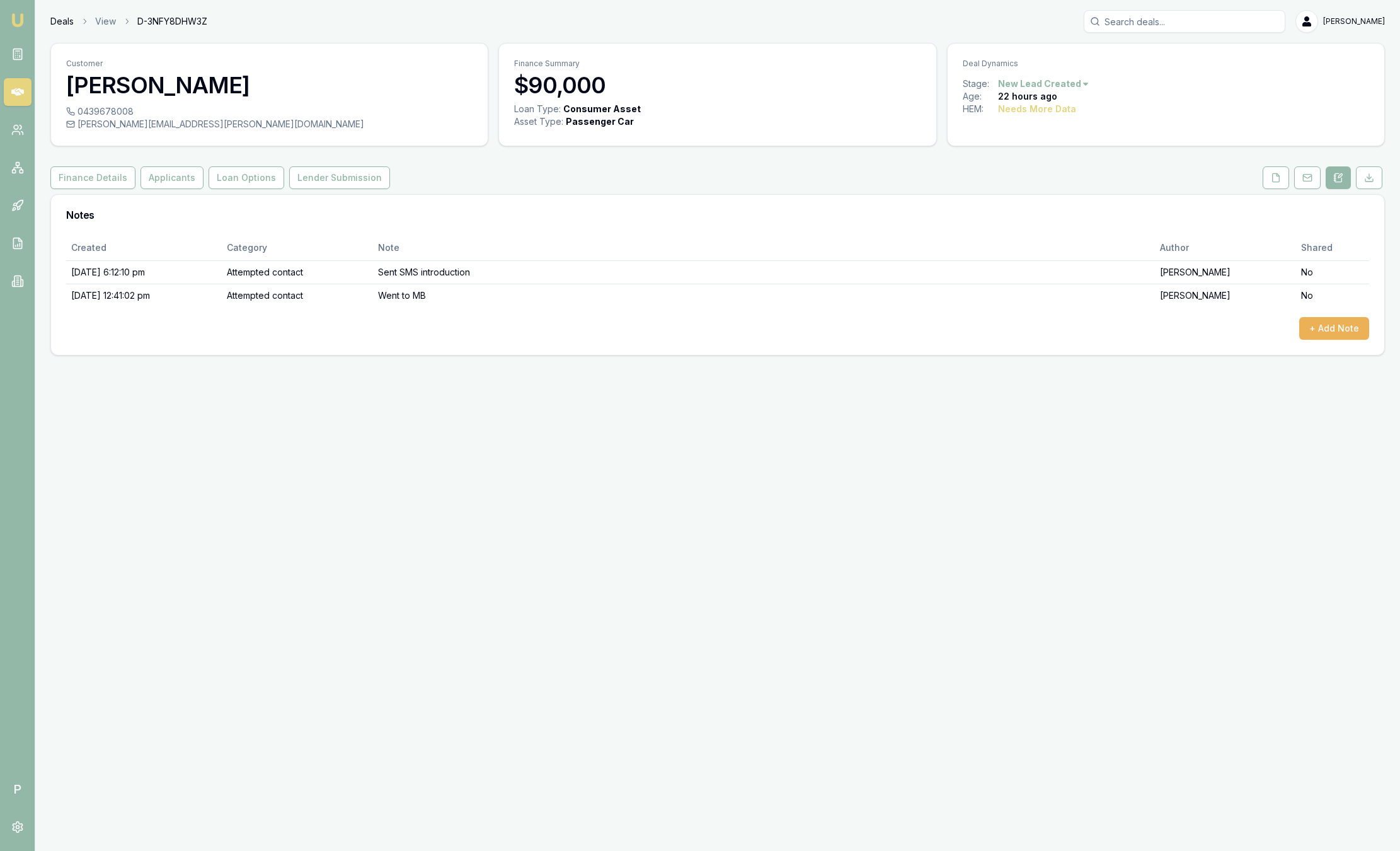
click at [62, 21] on link "Deals" at bounding box center [62, 21] width 23 height 13
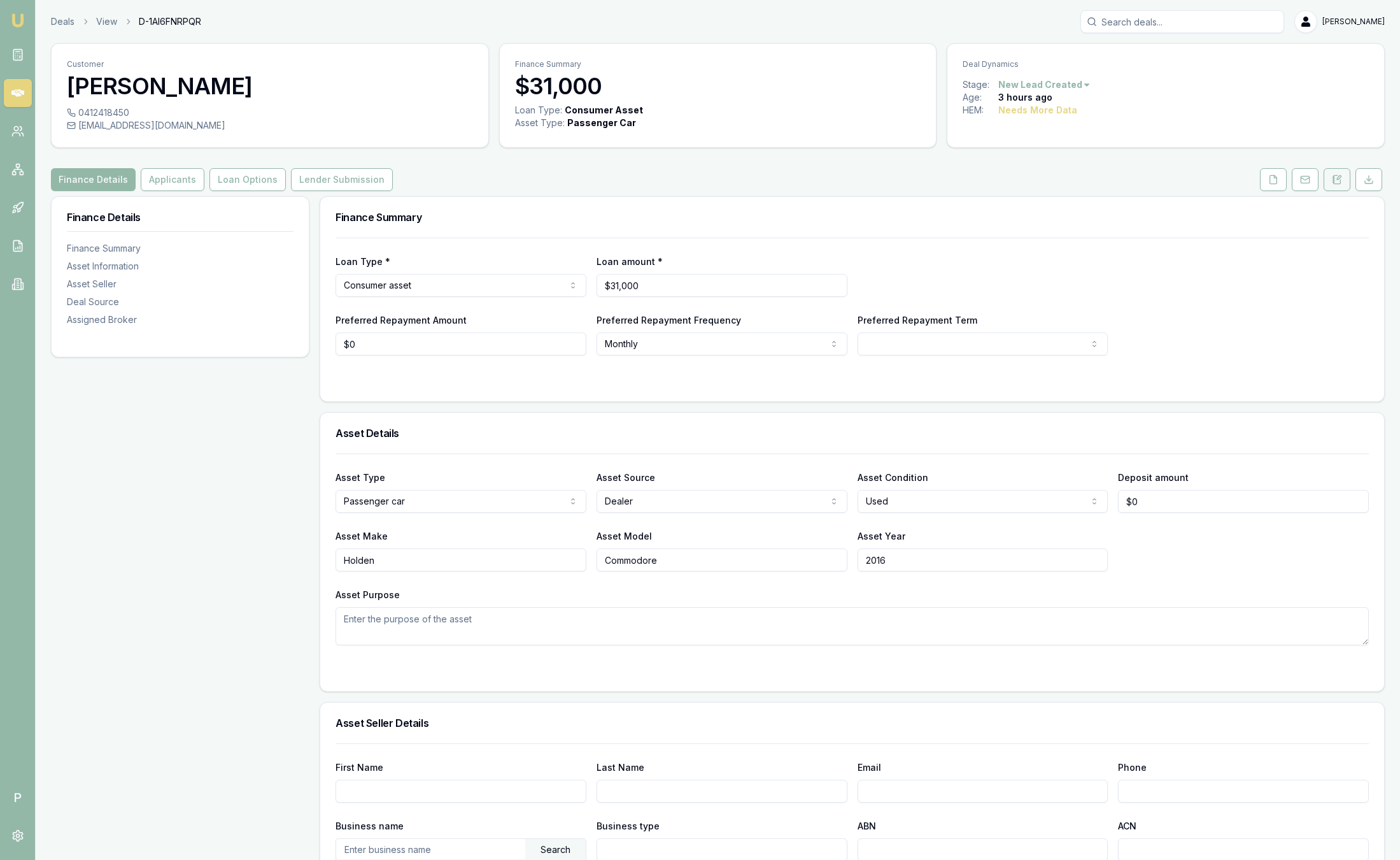
click at [1341, 176] on icon at bounding box center [1339, 178] width 4 height 4
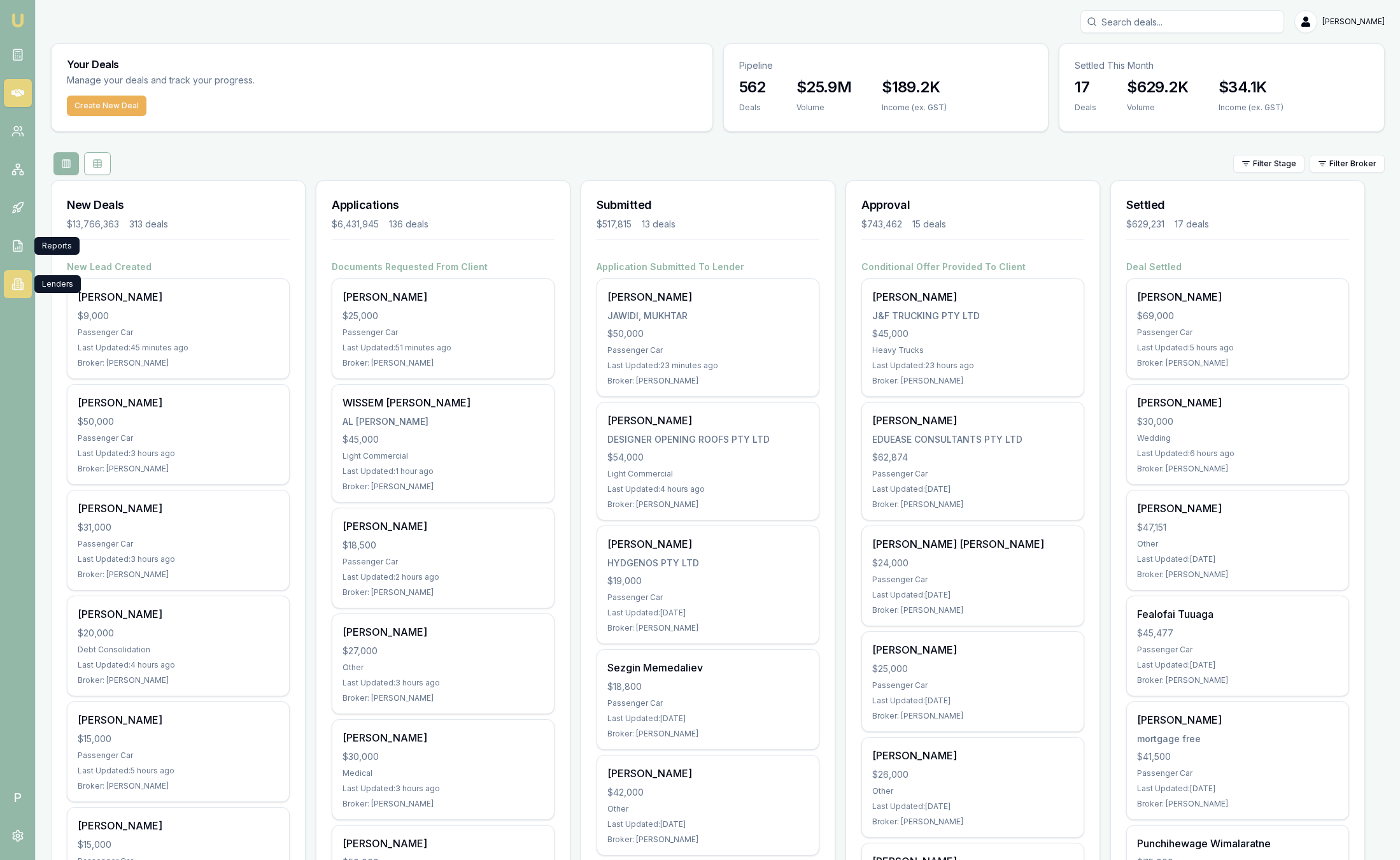
click at [15, 279] on icon at bounding box center [18, 284] width 13 height 13
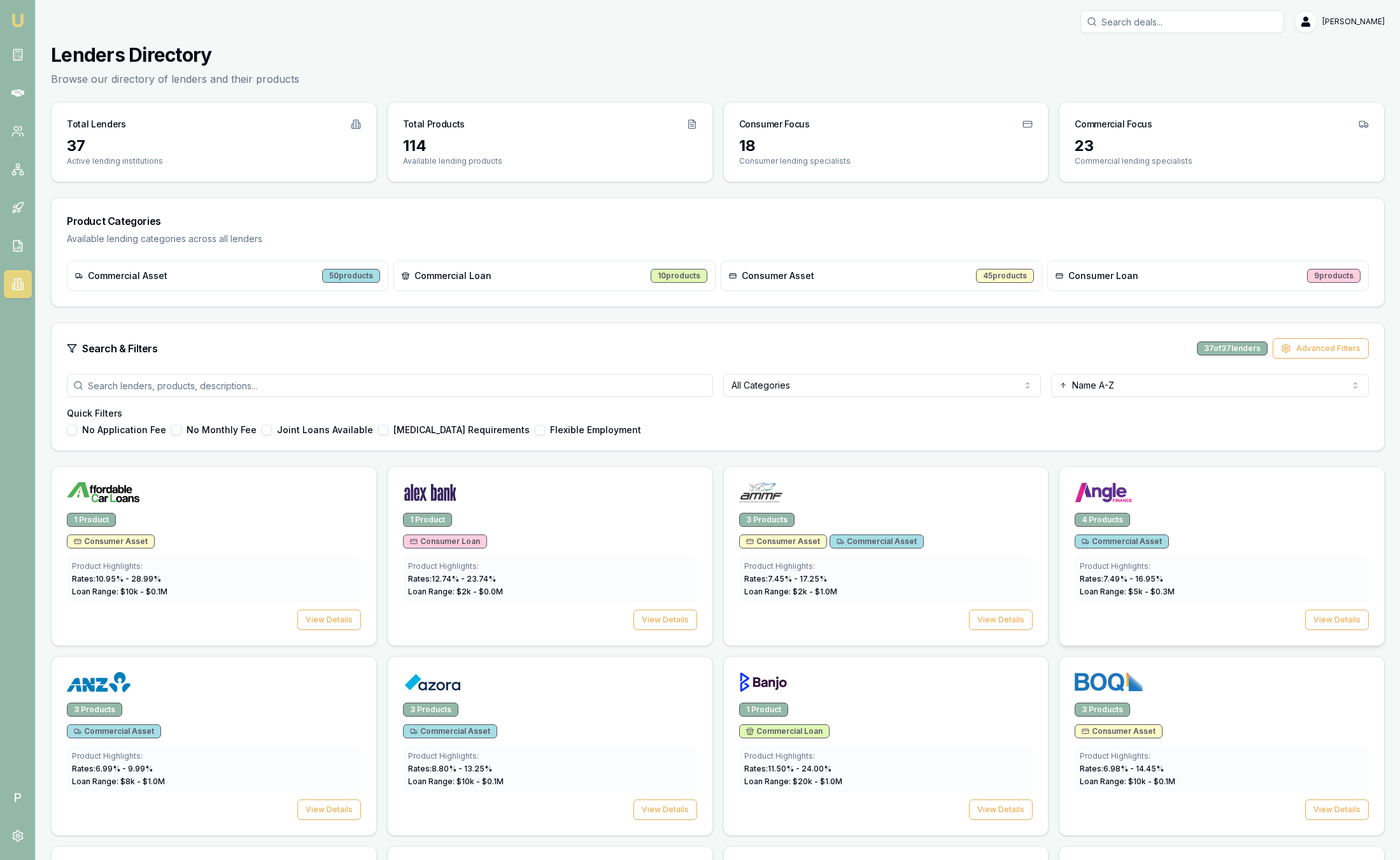
click at [1223, 516] on div "4 Products" at bounding box center [1222, 520] width 294 height 14
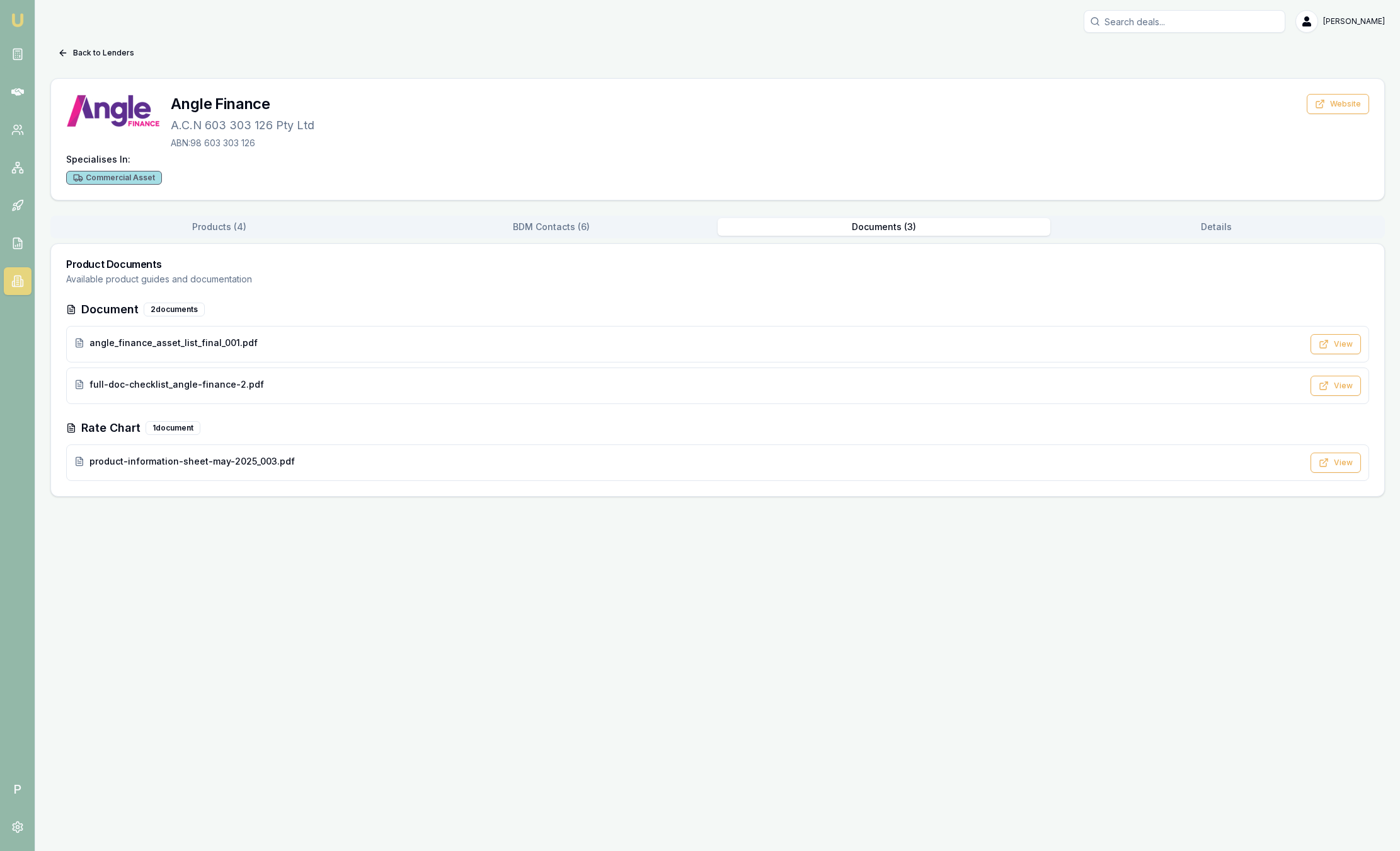
click at [871, 221] on button "Documents ( 3 )" at bounding box center [884, 226] width 332 height 17
click at [428, 457] on div "product-information-sheet-may-2025_003.pdf" at bounding box center [688, 461] width 1228 height 13
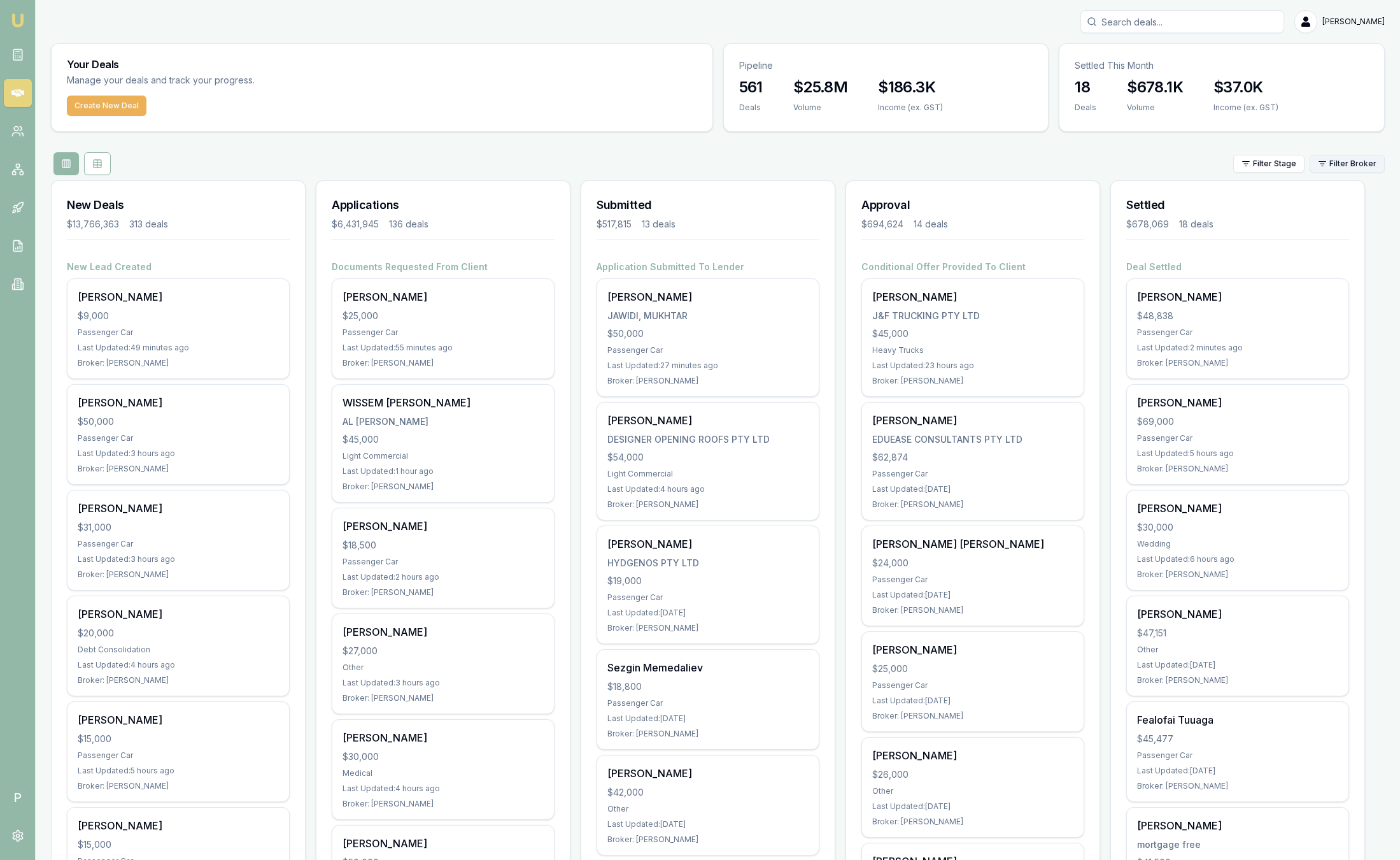
click at [1356, 160] on html "Emu Broker P Sam Crouch Toggle Menu Your Deals Manage your deals and track your…" at bounding box center [700, 430] width 1400 height 860
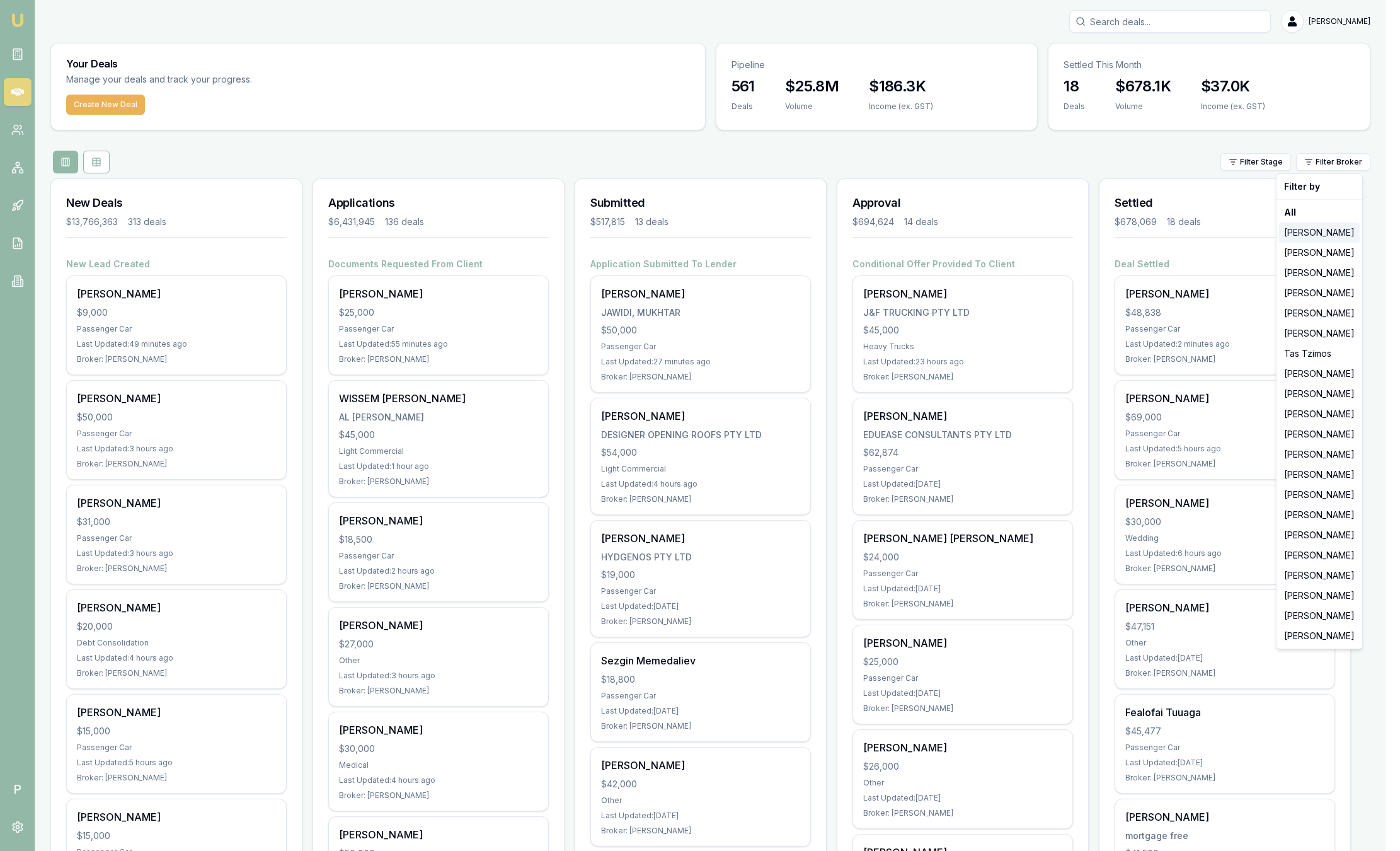
click at [1332, 238] on div "[PERSON_NAME]" at bounding box center [1319, 232] width 80 height 20
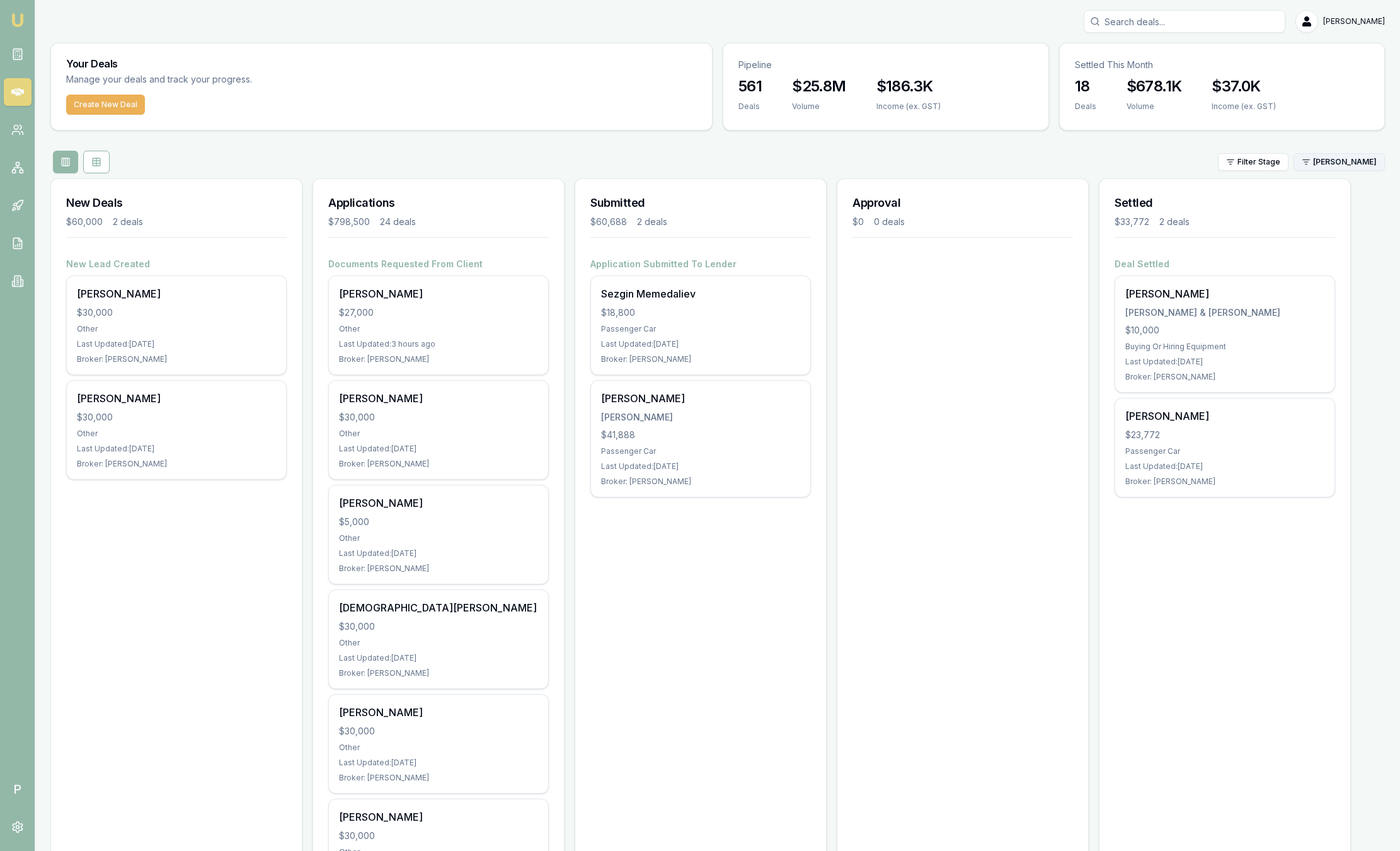
click at [1342, 166] on html "Emu Broker P Sam Crouch Toggle Menu Your Deals Manage your deals and track your…" at bounding box center [700, 425] width 1400 height 851
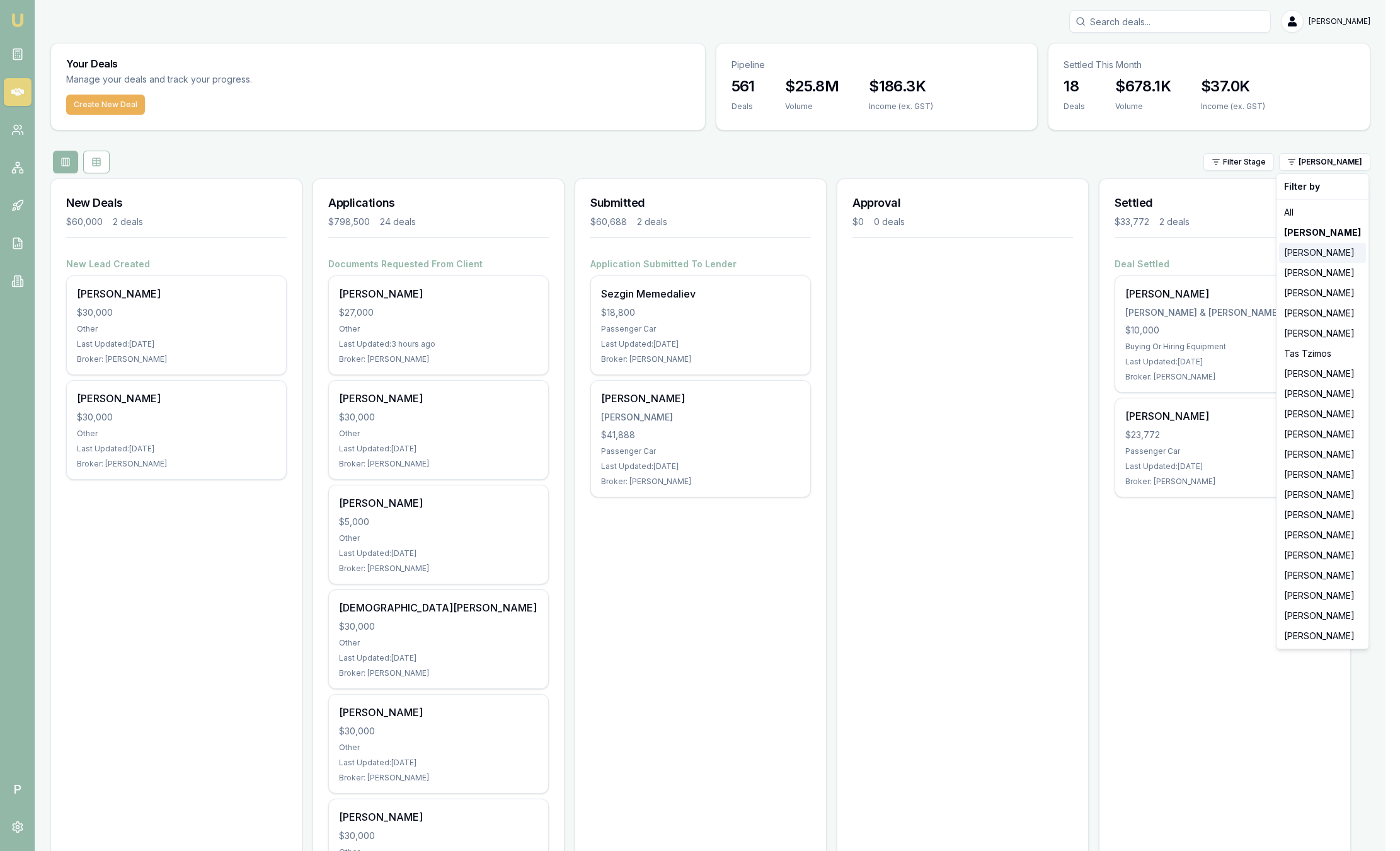
click at [1329, 245] on div "[PERSON_NAME]" at bounding box center [1322, 253] width 87 height 20
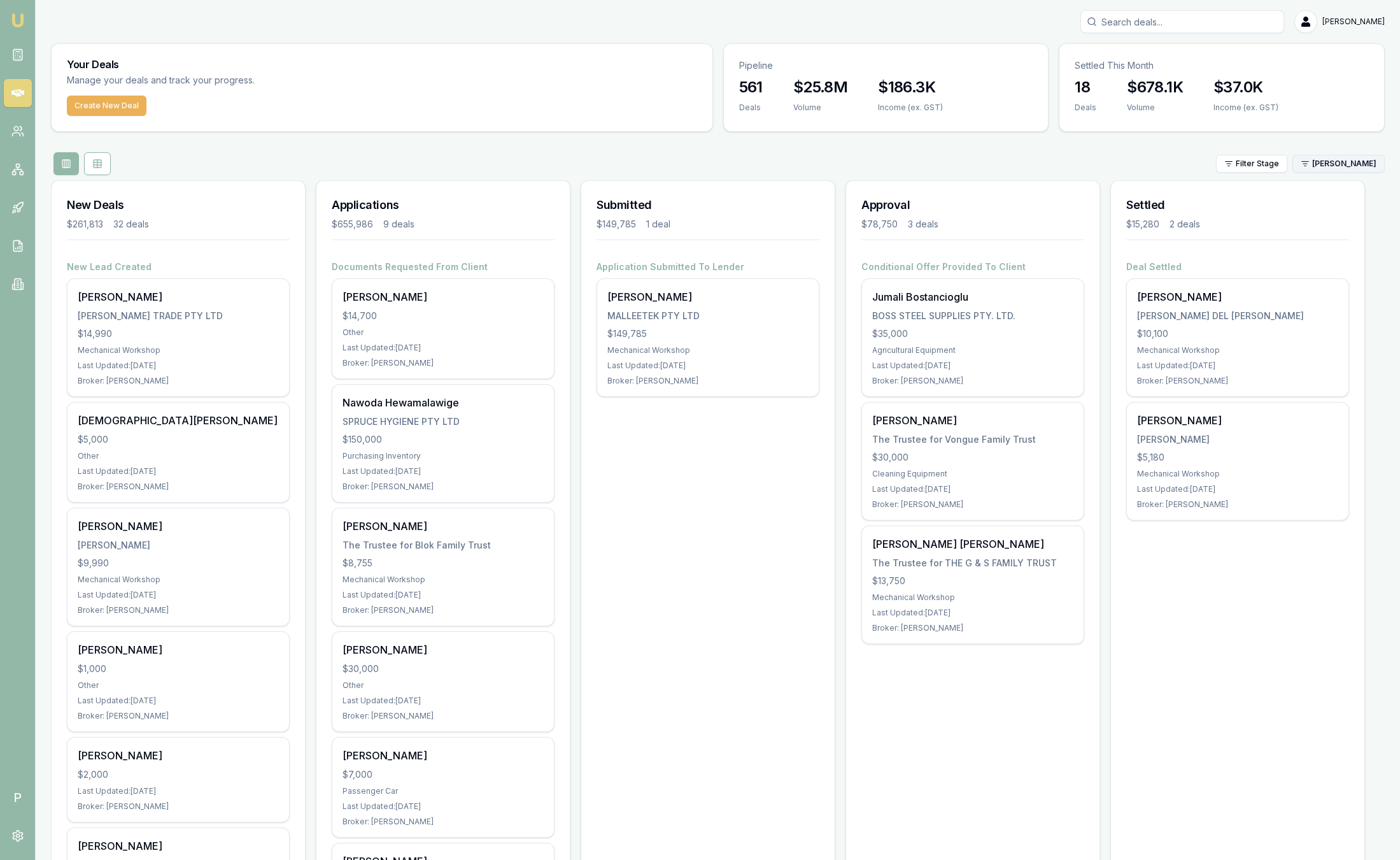
click at [1332, 171] on html "Emu Broker P Sam Crouch Toggle Menu Your Deals Manage your deals and track your…" at bounding box center [700, 430] width 1400 height 860
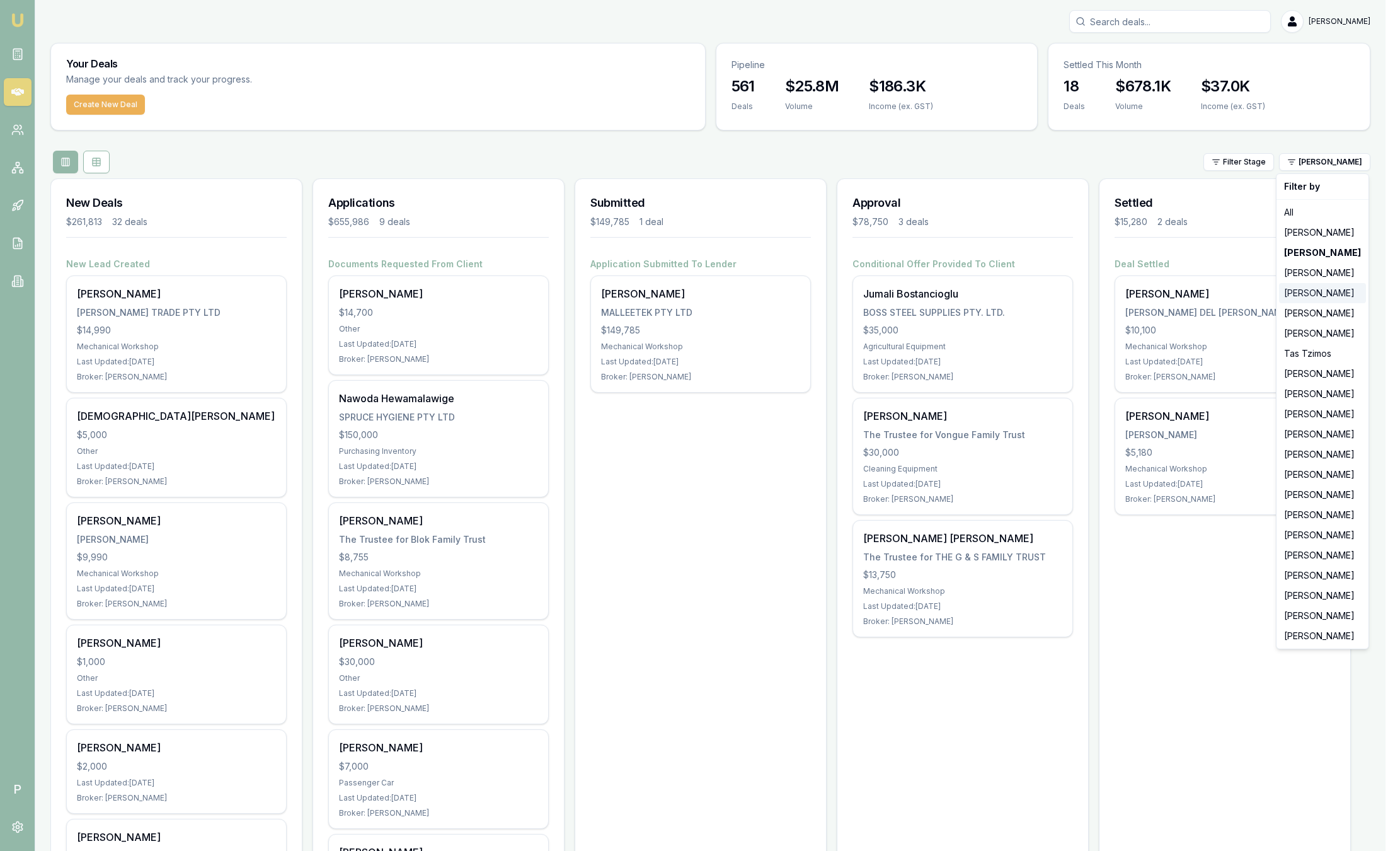
click at [1310, 289] on div "[PERSON_NAME]" at bounding box center [1322, 292] width 87 height 20
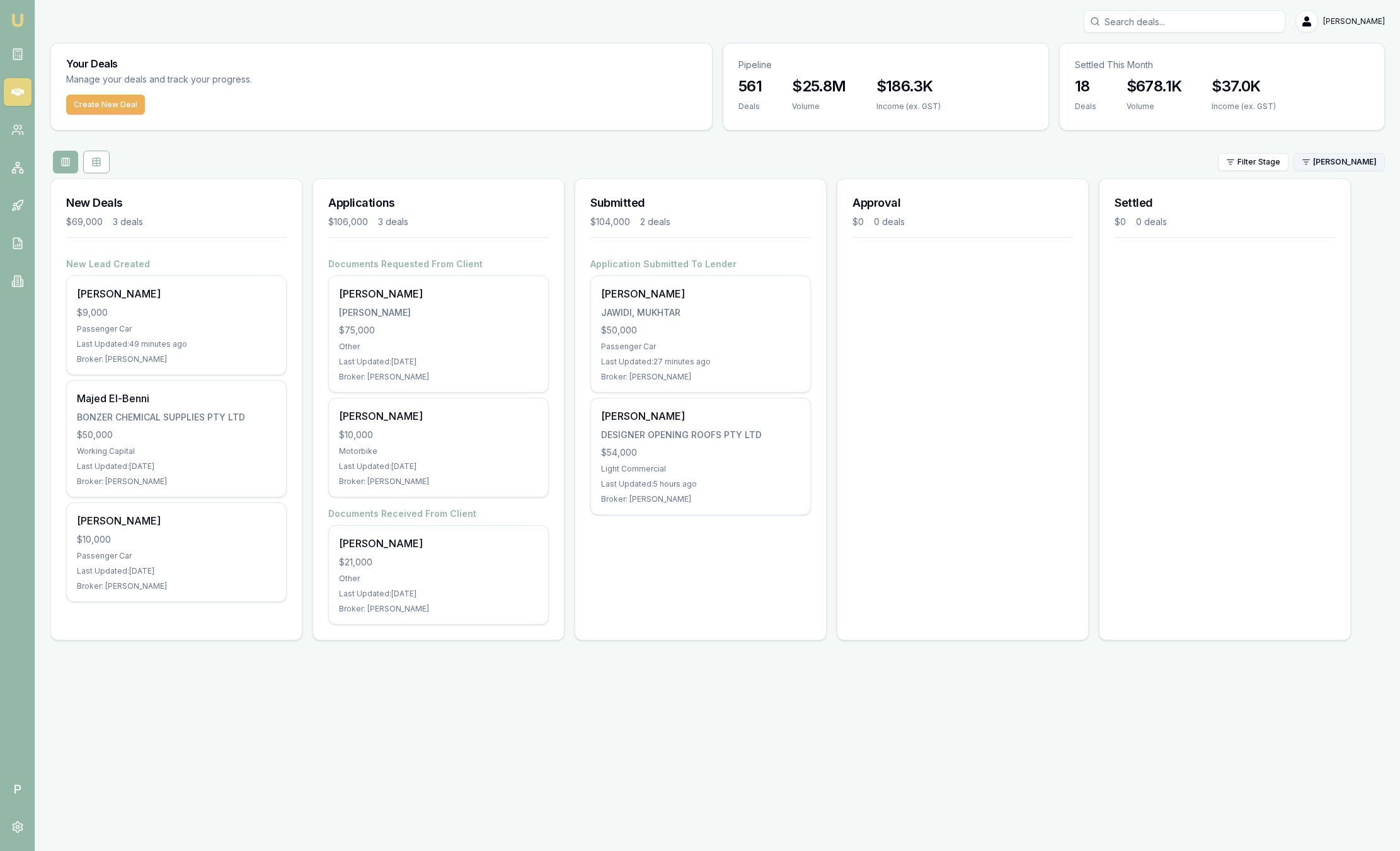
click at [1343, 165] on html "Emu Broker P Sam Crouch Toggle Menu Your Deals Manage your deals and track your…" at bounding box center [700, 425] width 1400 height 851
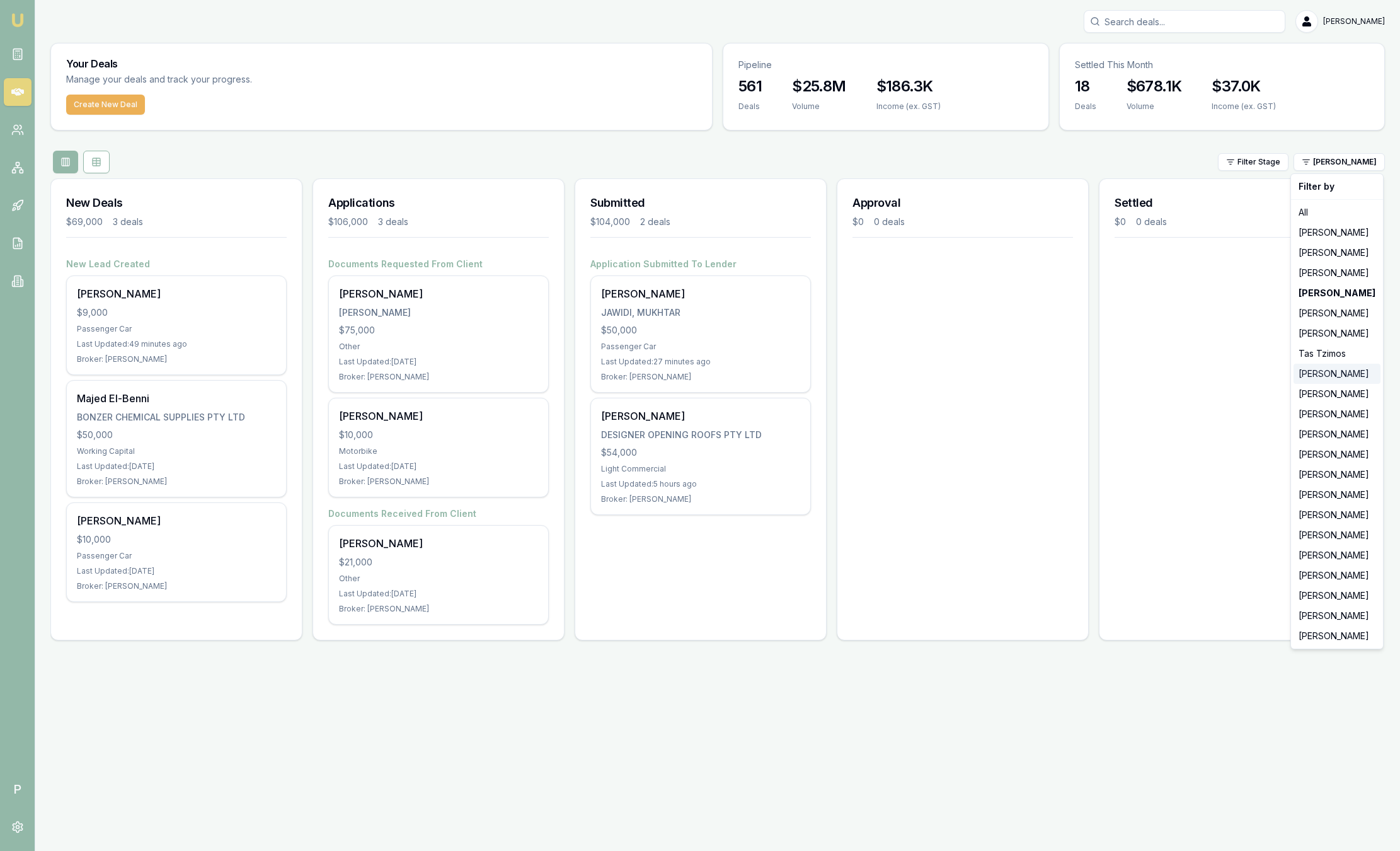
click at [1349, 370] on div "[PERSON_NAME]" at bounding box center [1336, 373] width 87 height 20
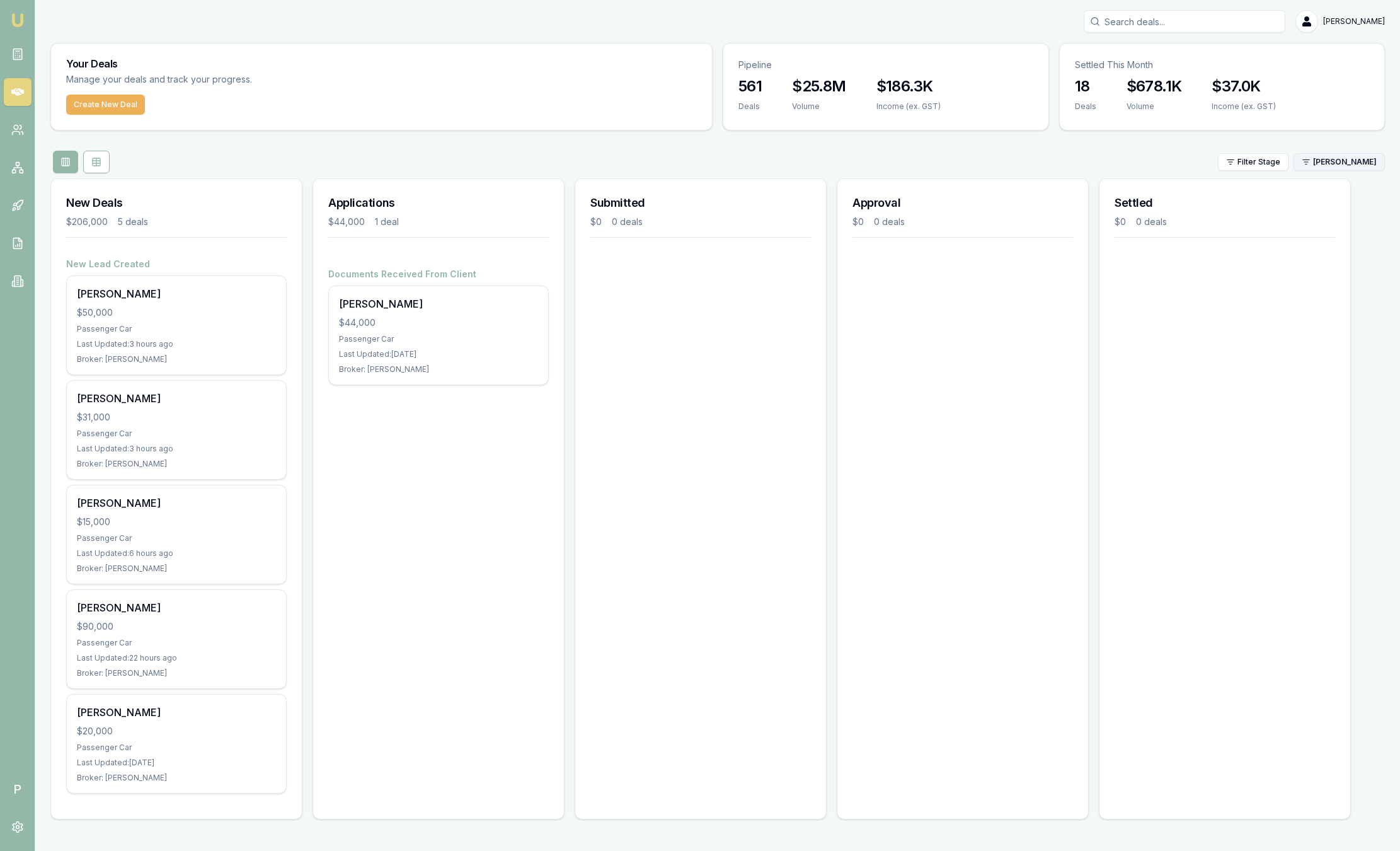
click at [1357, 169] on html "Emu Broker P Sam Crouch Toggle Menu Your Deals Manage your deals and track your…" at bounding box center [700, 425] width 1400 height 851
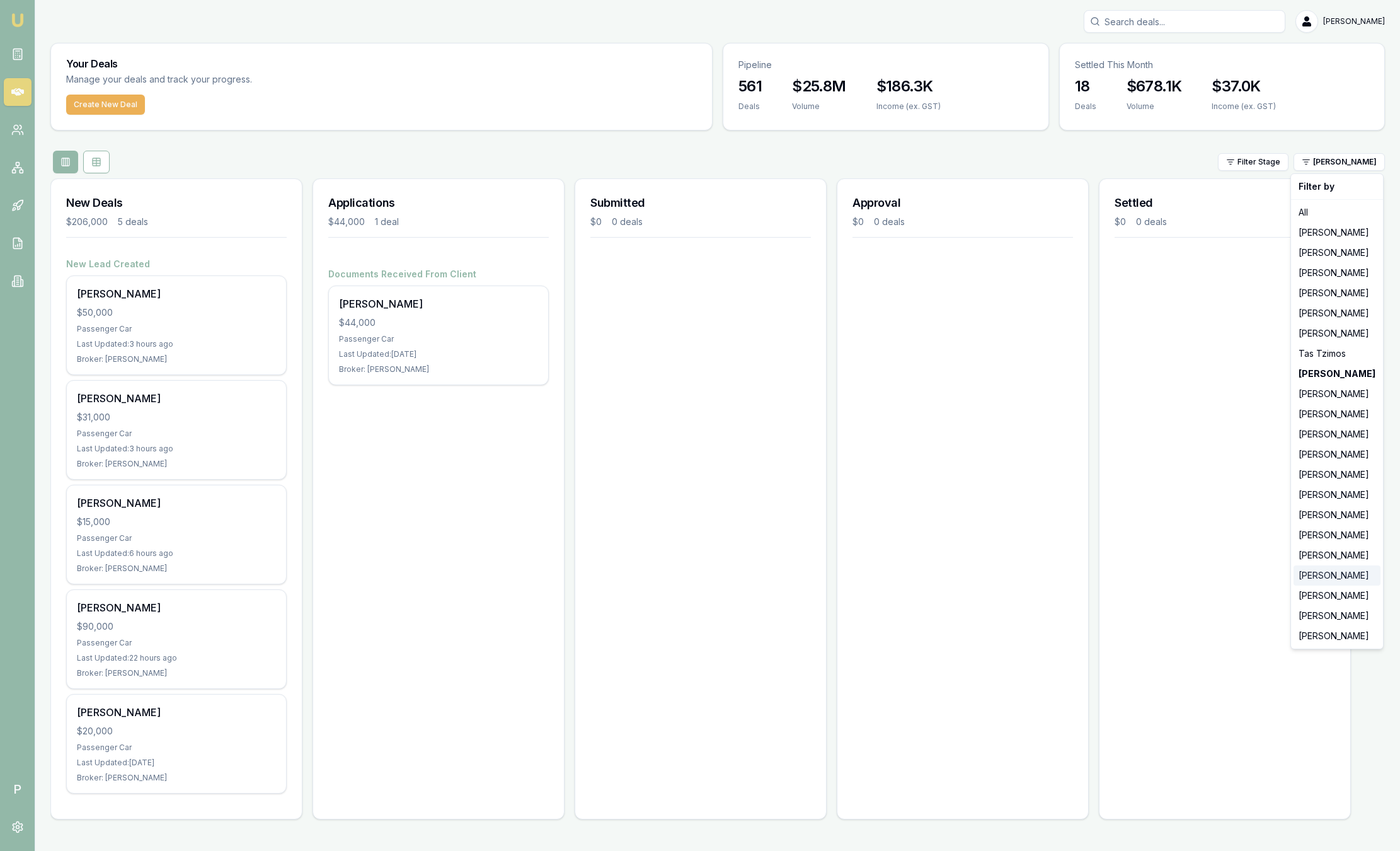
click at [1339, 575] on div "[PERSON_NAME]" at bounding box center [1336, 575] width 87 height 20
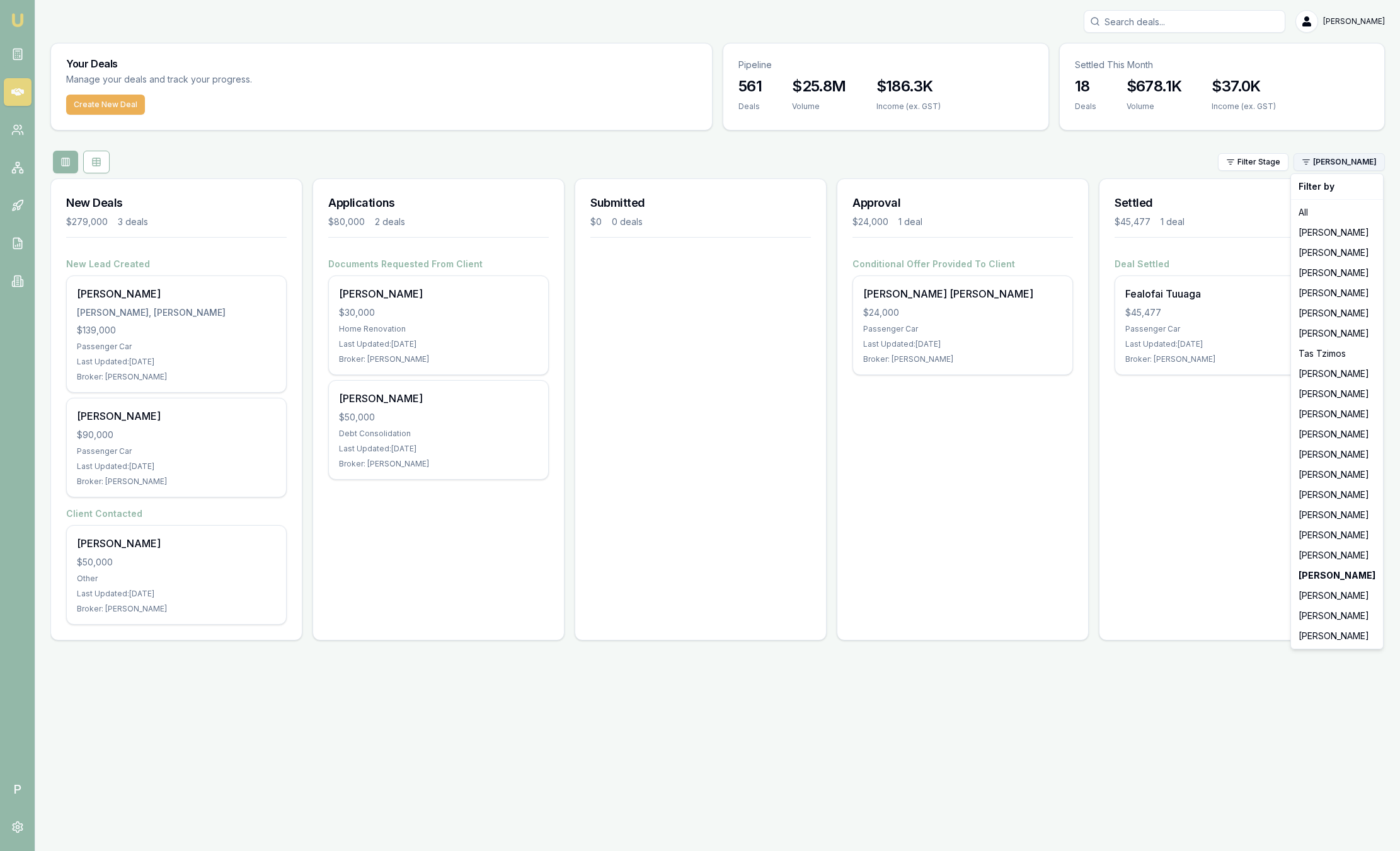
click at [1340, 158] on html "Emu Broker P Sam Crouch Toggle Menu Your Deals Manage your deals and track your…" at bounding box center [700, 425] width 1400 height 851
click at [1338, 615] on div "[PERSON_NAME]" at bounding box center [1336, 615] width 87 height 20
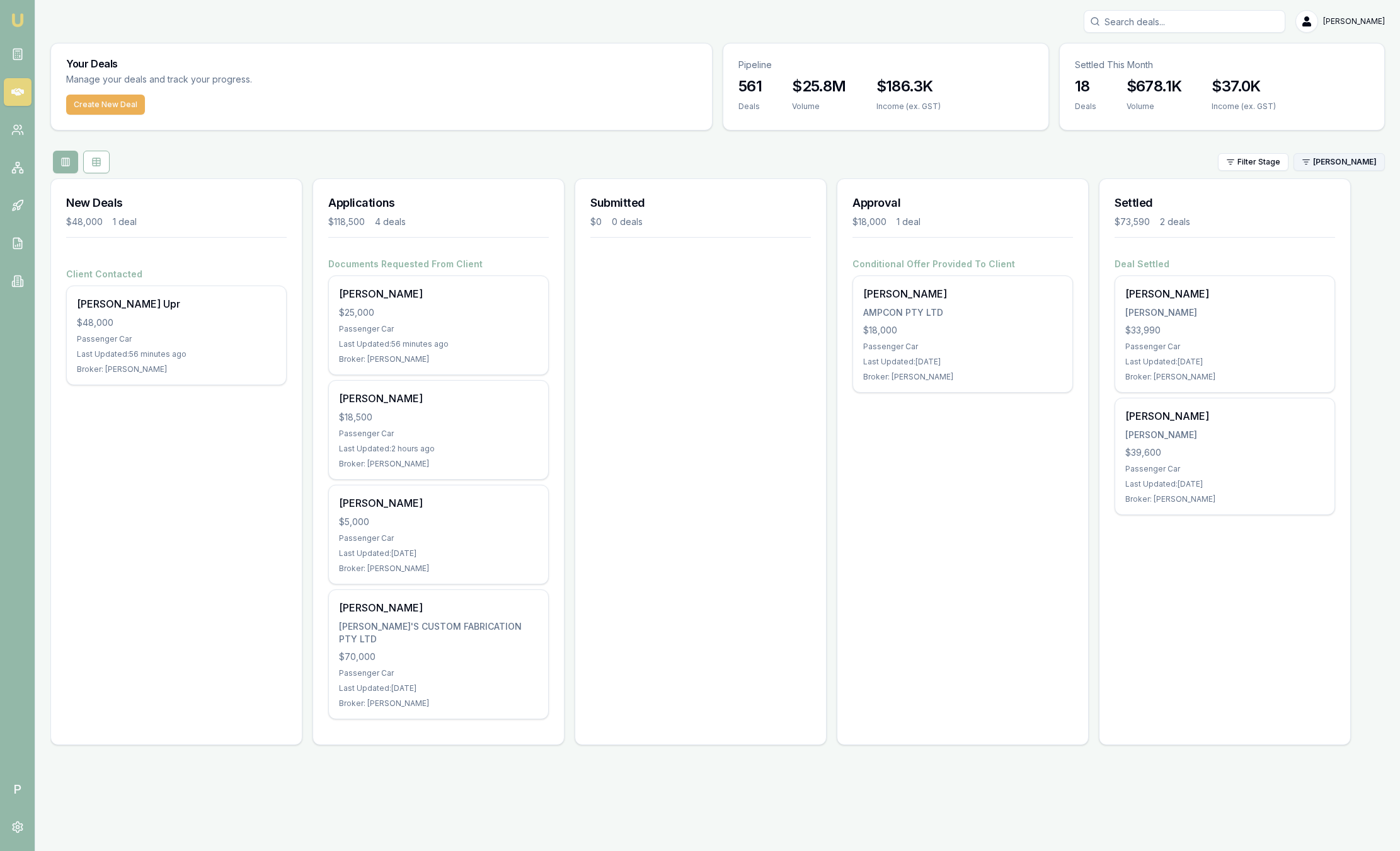
click at [1345, 159] on html "Emu Broker P Sam Crouch Toggle Menu Your Deals Manage your deals and track your…" at bounding box center [700, 425] width 1400 height 851
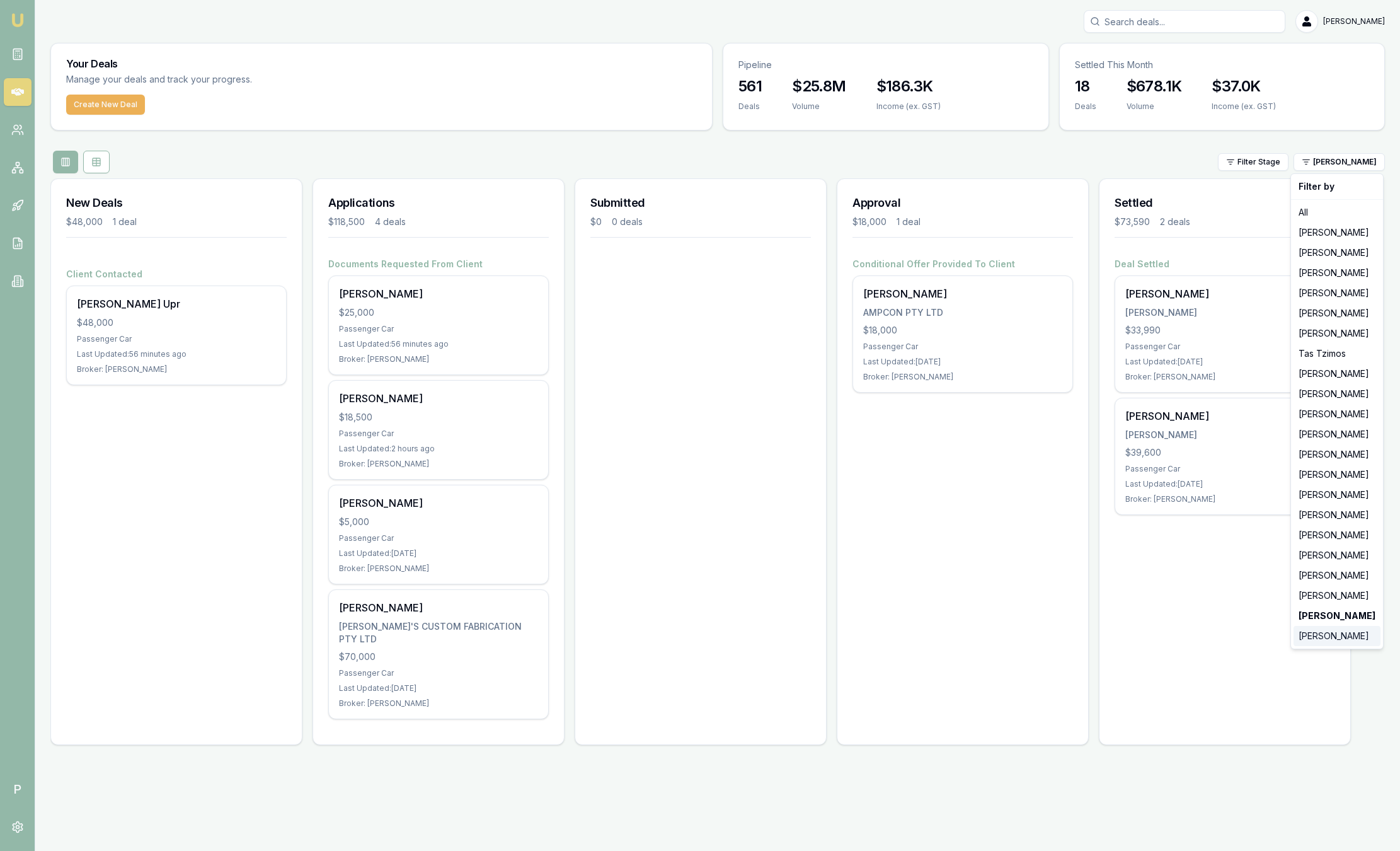
click at [1301, 630] on div "[PERSON_NAME]" at bounding box center [1336, 635] width 87 height 20
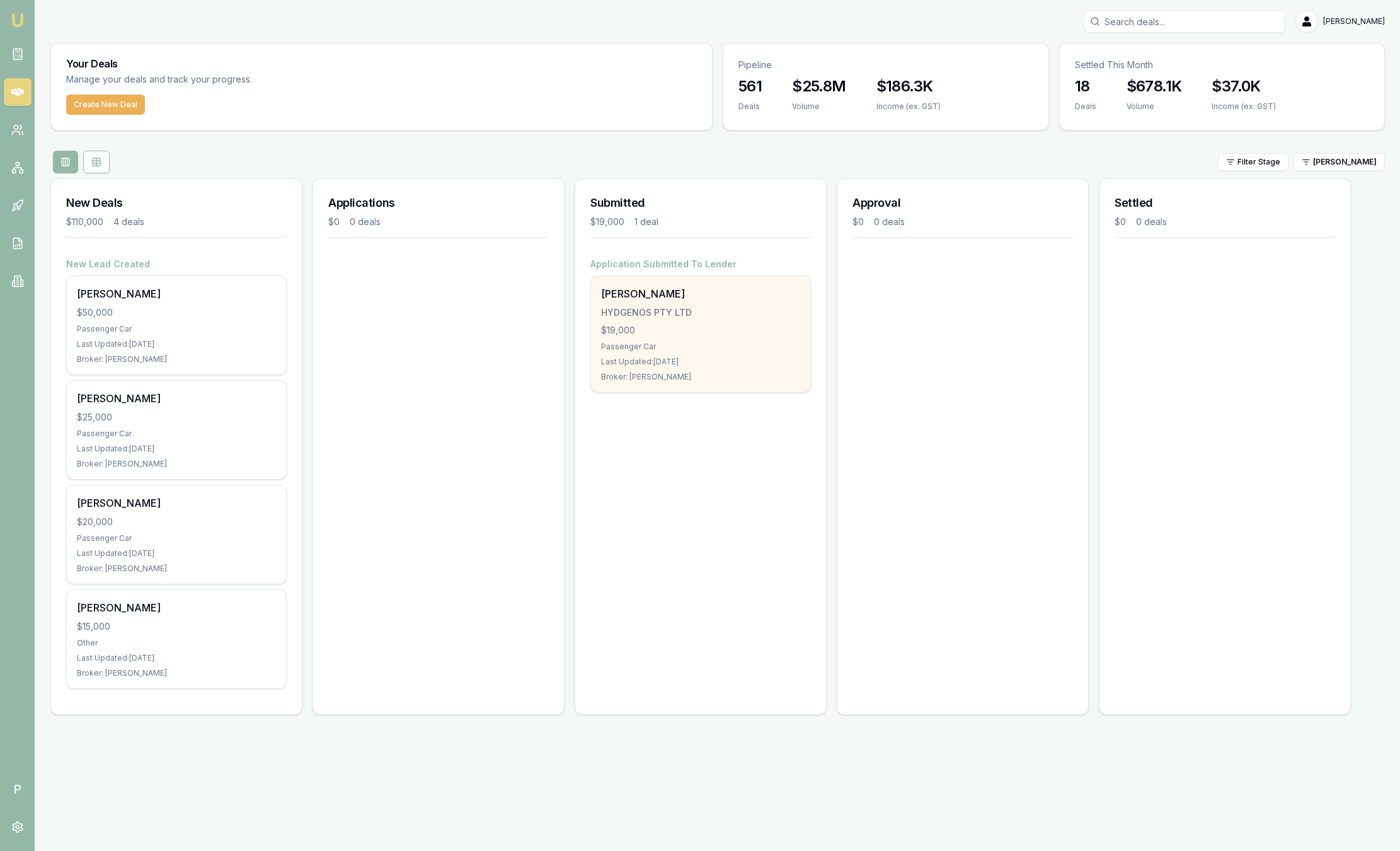
click at [696, 325] on div "$19,000" at bounding box center [700, 330] width 199 height 13
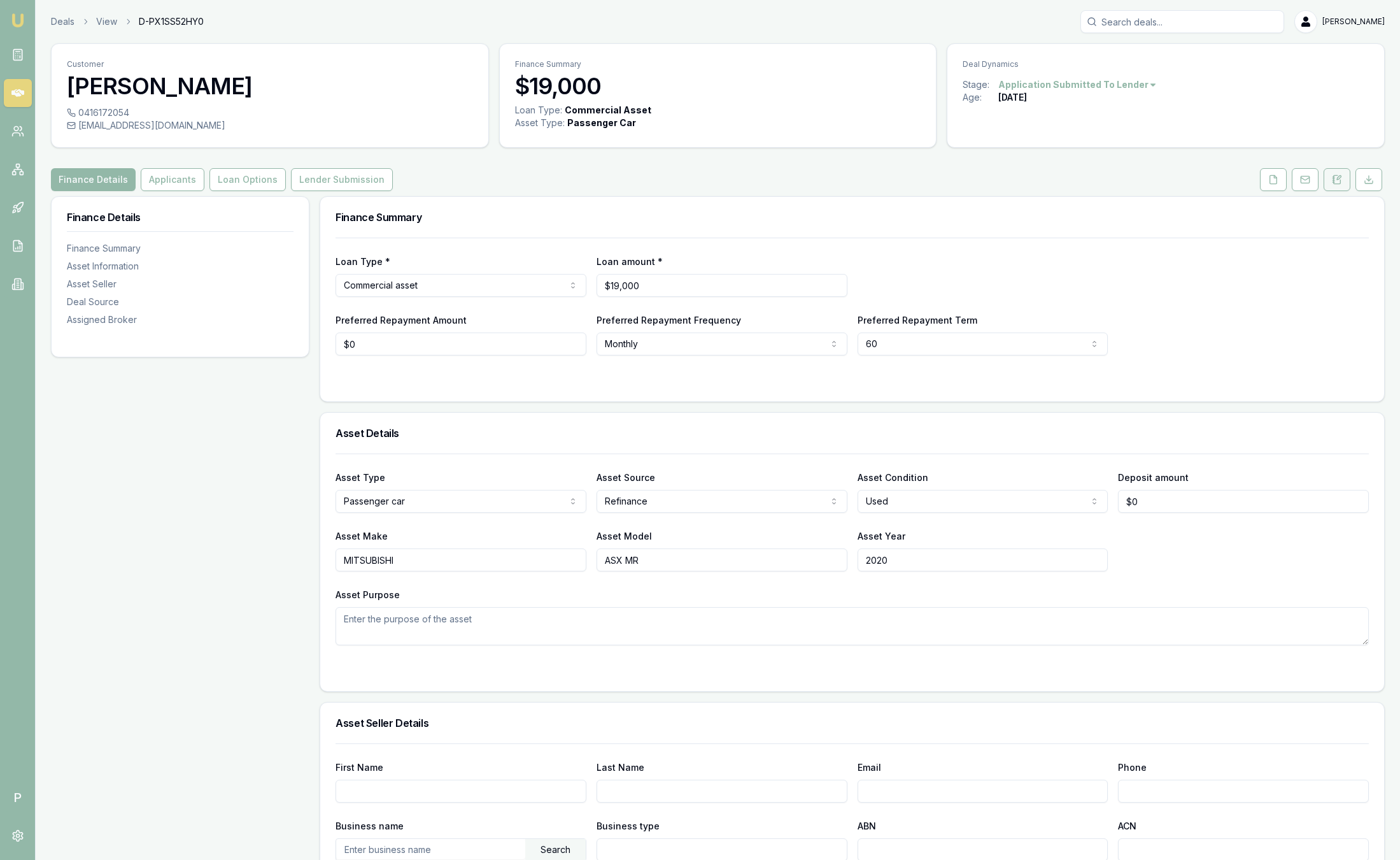
click at [1334, 187] on button at bounding box center [1337, 179] width 27 height 23
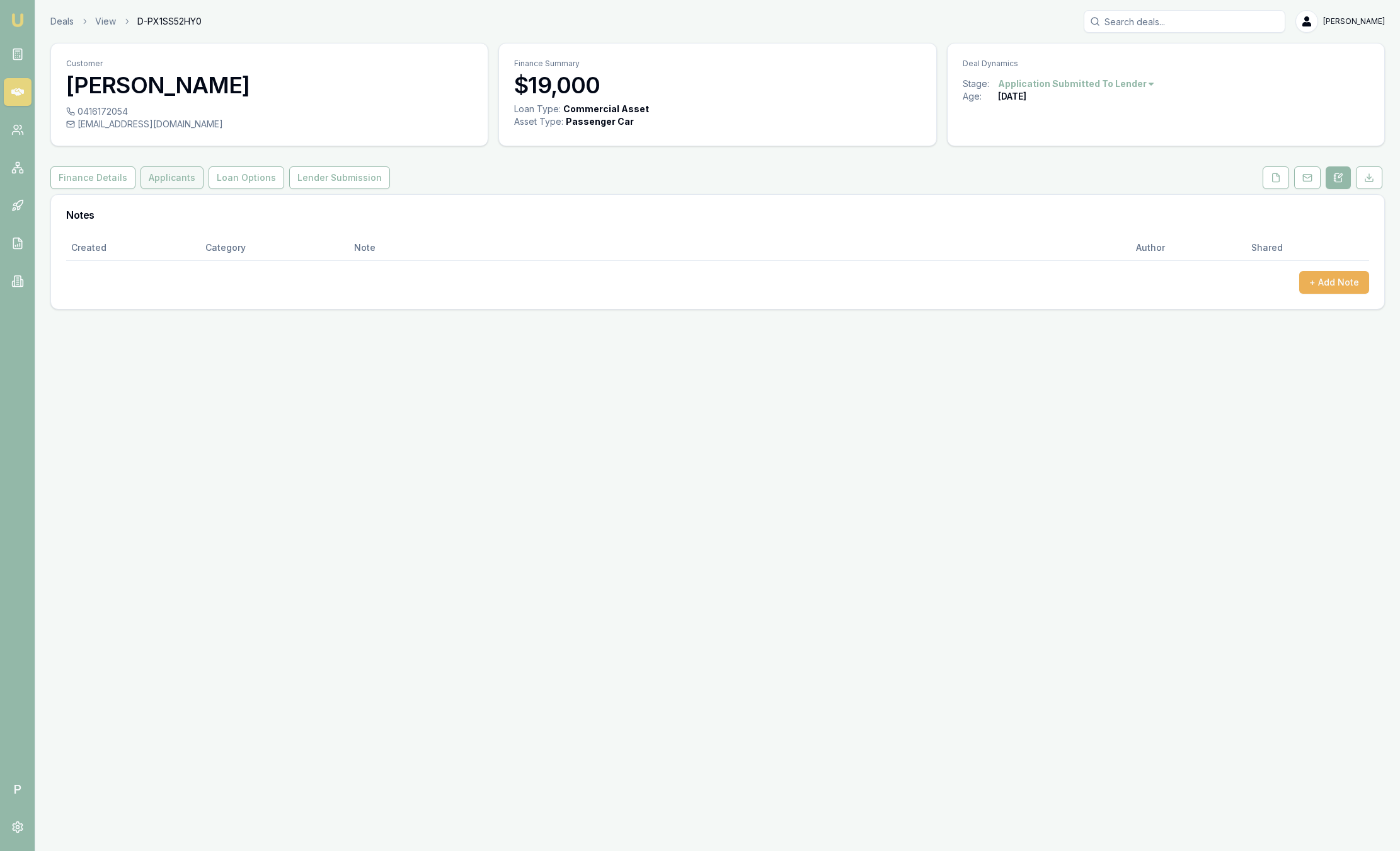
click at [166, 173] on button "Applicants" at bounding box center [172, 177] width 63 height 23
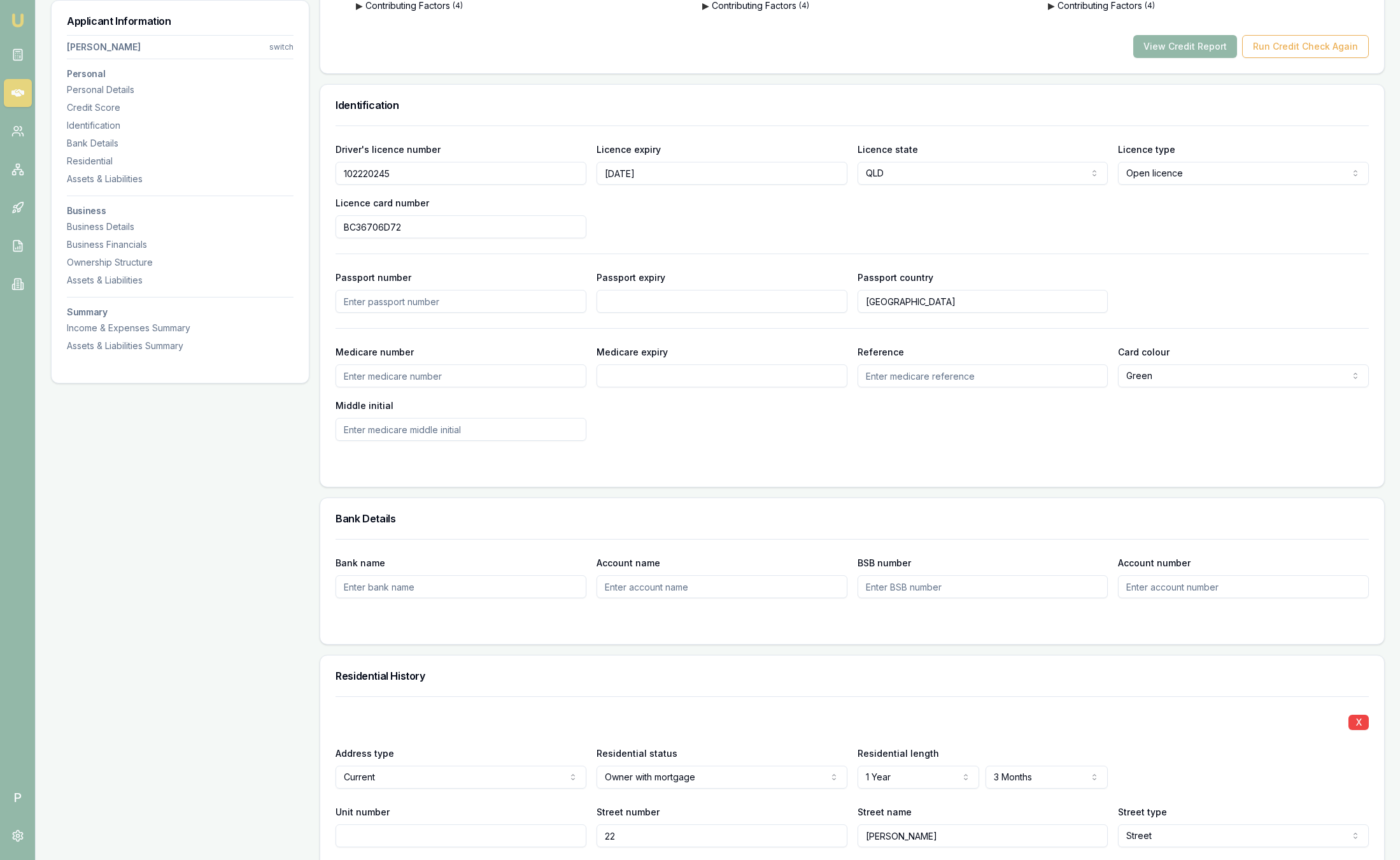
scroll to position [1337, 0]
